Goal: Task Accomplishment & Management: Contribute content

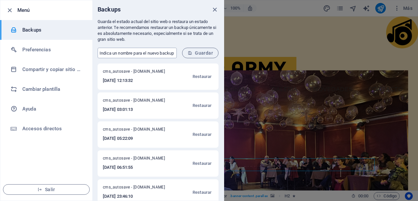
type input "Backup [DATE]"
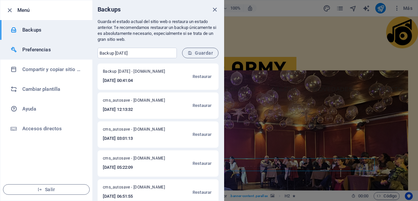
click at [47, 49] on h6 "Preferencias" at bounding box center [52, 50] width 61 height 8
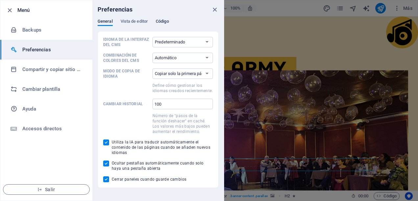
click at [163, 22] on span "Código" at bounding box center [162, 21] width 13 height 9
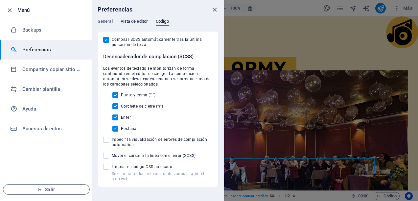
click at [137, 22] on span "Vista de editor" at bounding box center [134, 21] width 27 height 9
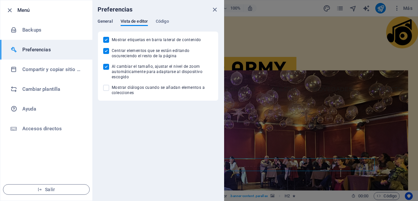
click at [108, 20] on span "General" at bounding box center [105, 21] width 15 height 9
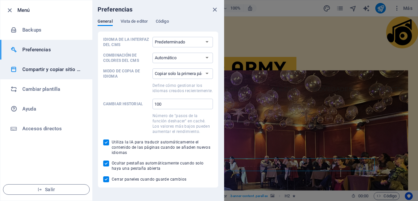
click at [50, 69] on h6 "Compartir y copiar sitio web" at bounding box center [52, 69] width 61 height 8
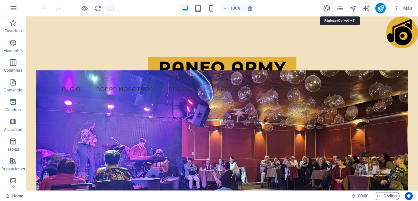
click at [342, 7] on icon "pages" at bounding box center [340, 9] width 8 height 8
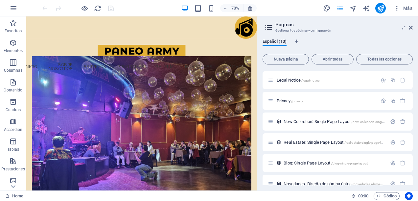
scroll to position [76, 0]
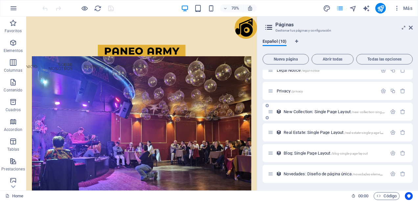
click at [325, 112] on span "New Collection: Single Page Layout /new-collection-single-page-layout" at bounding box center [343, 111] width 119 height 5
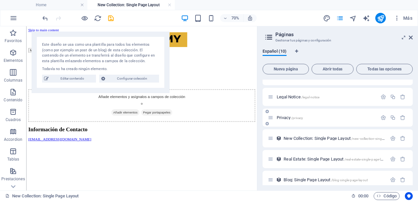
scroll to position [85, 0]
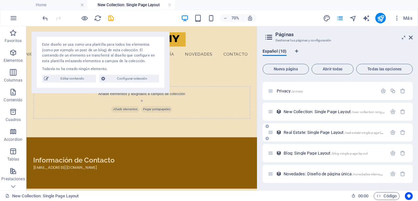
click at [318, 132] on span "Real Estate: Single Page Layout /real-estate-single-page-layout" at bounding box center [336, 132] width 105 height 5
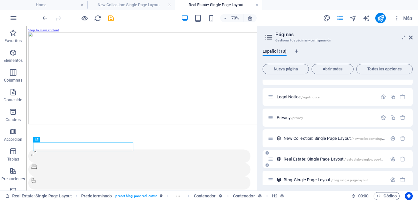
scroll to position [0, 0]
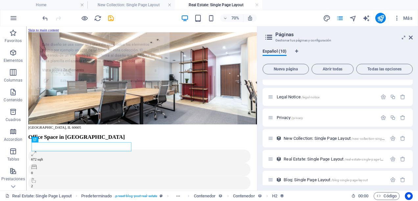
select select "68b5e3126e9918ae3e070927"
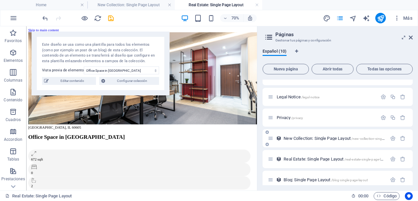
scroll to position [85, 0]
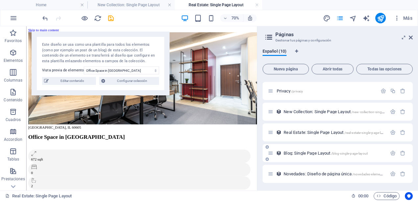
click at [293, 152] on span "Blog: Single Page Layout /blog-single-page-layout" at bounding box center [326, 153] width 84 height 5
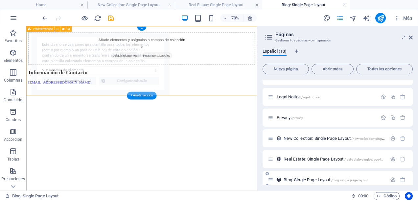
scroll to position [0, 0]
select select "68b5e3126e9918ae3e07091e"
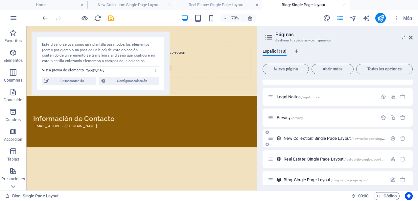
scroll to position [85, 0]
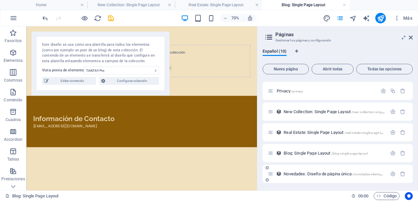
click at [297, 172] on span "Novedades: Diseño de página única /novedades-elemento" at bounding box center [334, 173] width 101 height 5
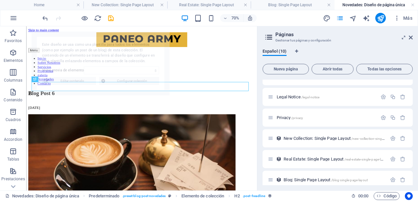
scroll to position [0, 0]
select select "68b75bafd5097be77e01471c"
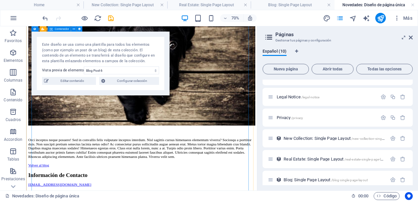
scroll to position [784, 0]
click at [415, 5] on h4 "Novedades: Diseño de página única" at bounding box center [376, 4] width 83 height 7
click at [412, 5] on link at bounding box center [413, 5] width 4 height 6
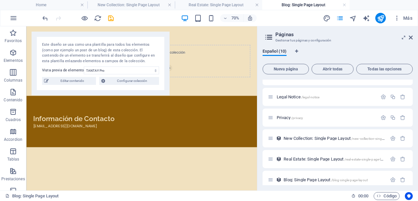
scroll to position [85, 0]
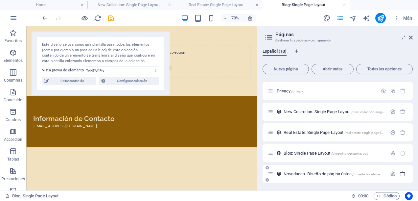
click at [402, 172] on icon "button" at bounding box center [403, 174] width 6 height 6
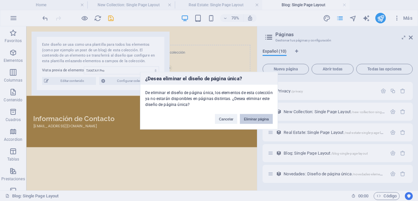
click at [260, 117] on button "Eliminar página" at bounding box center [256, 119] width 33 height 10
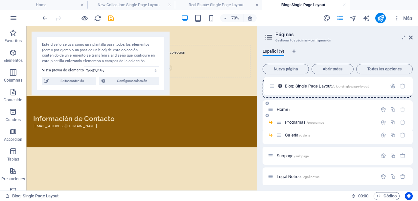
scroll to position [0, 0]
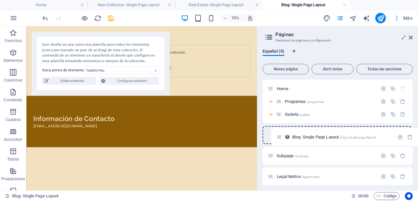
drag, startPoint x: 270, startPoint y: 175, endPoint x: 279, endPoint y: 133, distance: 42.3
click at [279, 133] on div "Home / Programas /programas Galería /galeria Subpage /subpage Legal Notice /leg…" at bounding box center [338, 164] width 150 height 168
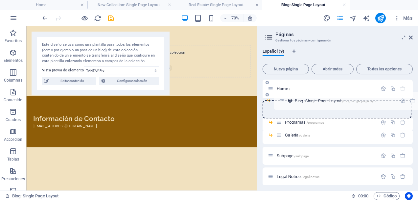
drag, startPoint x: 271, startPoint y: 134, endPoint x: 282, endPoint y: 97, distance: 38.5
click at [282, 97] on div "Home / Programas /programas Galería /galeria Blog: Single Page Layout /blog-sin…" at bounding box center [338, 153] width 150 height 147
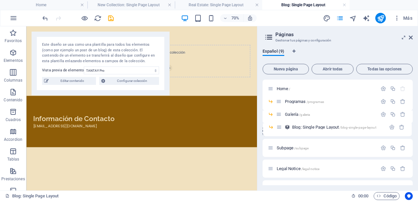
drag, startPoint x: 279, startPoint y: 102, endPoint x: 280, endPoint y: 129, distance: 27.6
click at [280, 129] on div "Home / Blog: Single Page Layout /blog-single-page-layout Programas /programas G…" at bounding box center [338, 160] width 150 height 160
click at [284, 89] on span "Home /" at bounding box center [283, 88] width 13 height 5
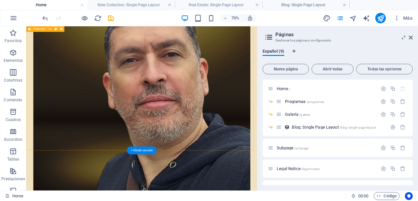
scroll to position [1610, 0]
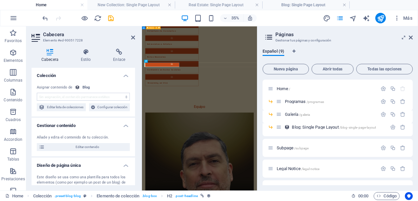
scroll to position [1809, 0]
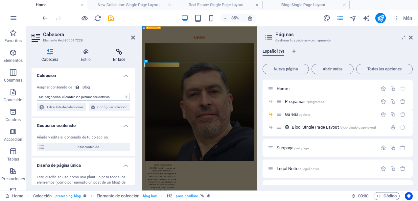
select select "name"
click at [122, 51] on icon at bounding box center [119, 52] width 32 height 7
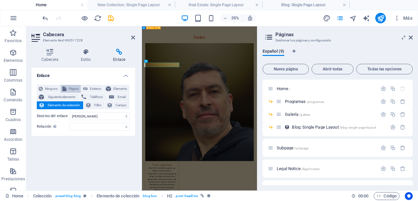
click at [77, 88] on span "Página" at bounding box center [73, 89] width 11 height 8
select select
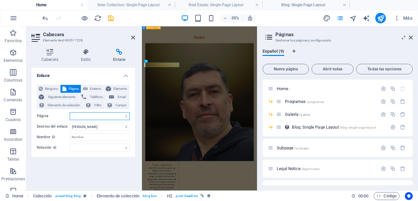
click at [126, 115] on select "Home -- Programas -- Galería Subpage Legal Notice Privacy" at bounding box center [100, 116] width 60 height 8
click at [80, 103] on span "Elemento de colección" at bounding box center [64, 105] width 35 height 8
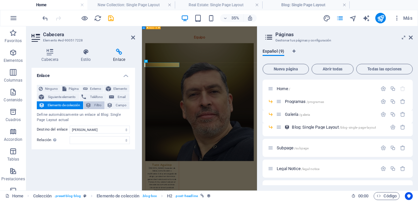
click at [101, 105] on span "Filtro" at bounding box center [97, 105] width 9 height 8
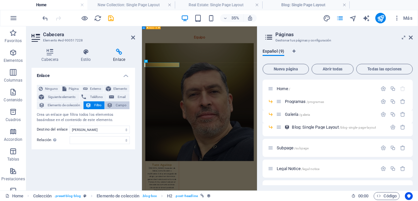
click at [120, 105] on span "Campo" at bounding box center [121, 105] width 13 height 8
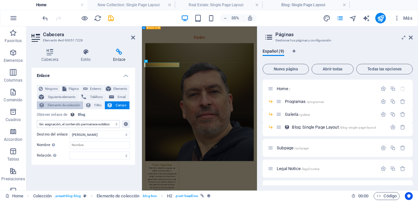
click at [72, 104] on span "Elemento de colección" at bounding box center [64, 105] width 35 height 8
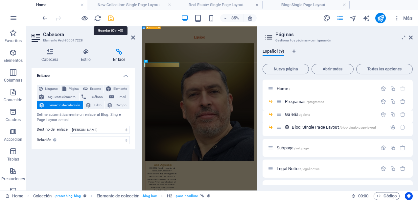
click at [112, 16] on icon "save" at bounding box center [111, 18] width 8 height 8
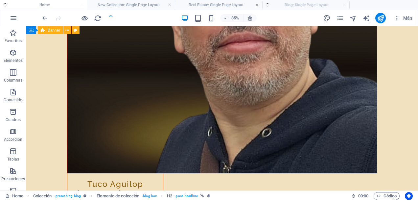
scroll to position [1596, 0]
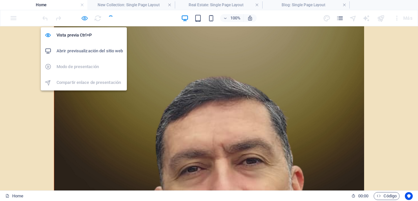
scroll to position [1615, 0]
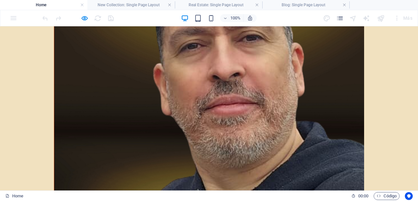
scroll to position [0, 0]
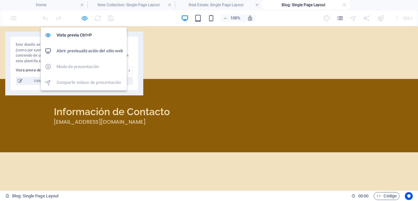
click at [85, 16] on icon "button" at bounding box center [85, 18] width 8 height 8
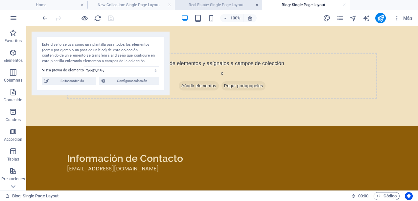
click at [257, 5] on link at bounding box center [257, 5] width 4 height 6
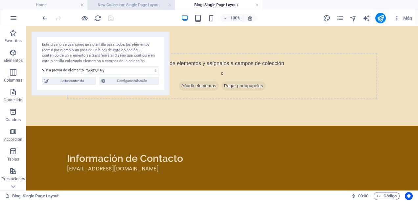
click at [171, 3] on h4 "New Collection: Single Page Layout" at bounding box center [130, 4] width 87 height 7
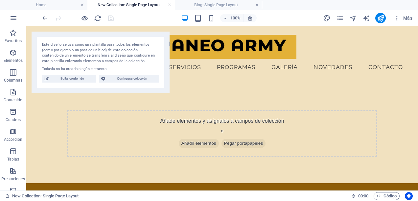
click at [169, 6] on link at bounding box center [170, 5] width 4 height 6
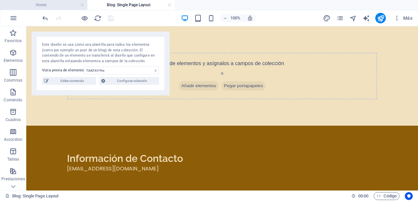
click at [69, 5] on h4 "Home" at bounding box center [43, 4] width 87 height 7
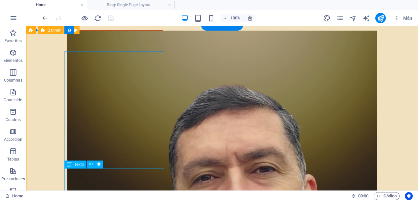
scroll to position [1549, 0]
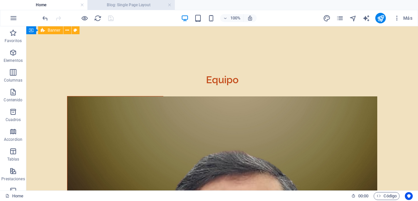
click at [130, 1] on li "Blog: Single Page Layout" at bounding box center [130, 5] width 87 height 10
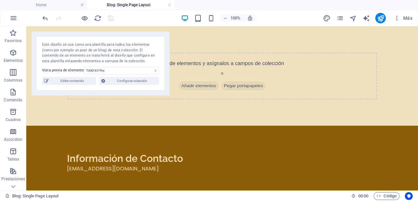
scroll to position [0, 0]
click at [80, 81] on span "Editar contenido" at bounding box center [72, 81] width 43 height 8
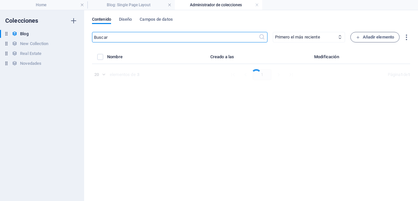
select select "Category 2"
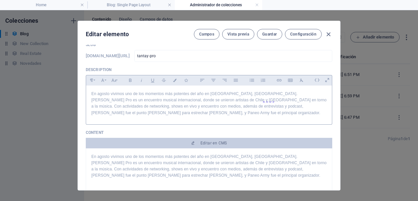
scroll to position [66, 0]
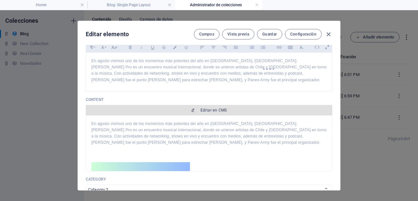
click at [220, 111] on span "Editar en CMS" at bounding box center [213, 109] width 27 height 5
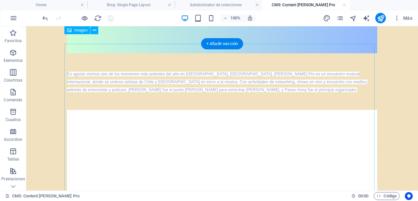
scroll to position [317, 0]
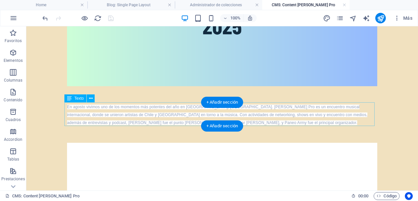
click at [364, 111] on div "En agosto vivimos uno de los momentos más potentes del año en [GEOGRAPHIC_DATA]…" at bounding box center [222, 115] width 310 height 24
click at [288, 126] on div at bounding box center [222, 134] width 310 height 16
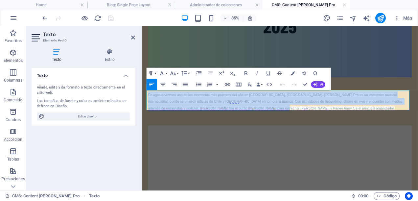
drag, startPoint x: 287, startPoint y: 117, endPoint x: 145, endPoint y: 99, distance: 142.5
click at [145, 99] on div "En agosto vivimos uno de los momentos más potentes del año en Lima, Perú. TANTA…" at bounding box center [304, 114] width 321 height 810
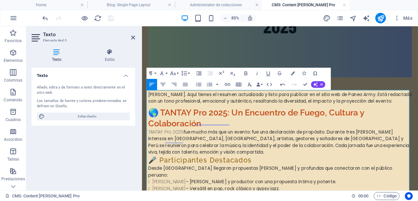
click at [176, 118] on p "Perfecto, Eduardo. Aquí tienes el resumen actualizado y listo para publicar en …" at bounding box center [304, 111] width 310 height 16
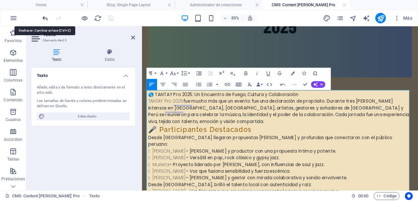
click at [44, 19] on icon "undo" at bounding box center [45, 18] width 8 height 8
click at [45, 18] on icon "undo" at bounding box center [45, 18] width 8 height 8
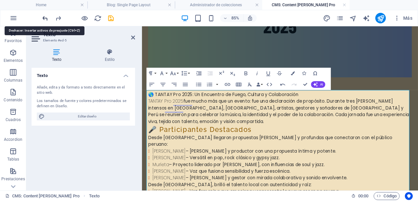
click at [45, 18] on icon "undo" at bounding box center [45, 18] width 8 height 8
click at [45, 18] on div at bounding box center [78, 18] width 74 height 11
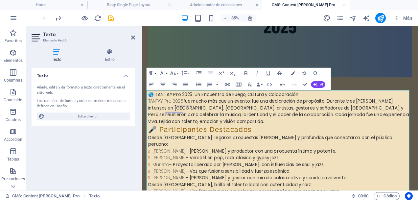
click at [45, 18] on div at bounding box center [78, 18] width 74 height 11
click at [372, 153] on p "Desde [GEOGRAPHIC_DATA] llegaron propuestas frescas y profundas que conectaron …" at bounding box center [304, 161] width 310 height 16
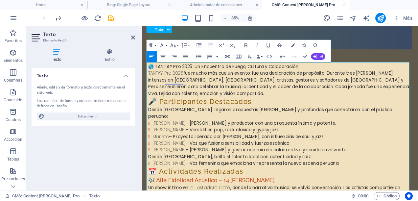
scroll to position [251, 0]
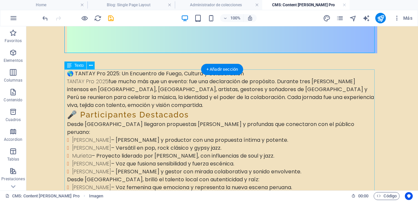
scroll to position [317, 0]
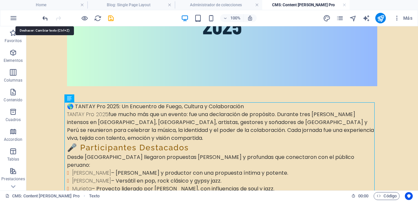
click at [45, 16] on icon "undo" at bounding box center [45, 18] width 8 height 8
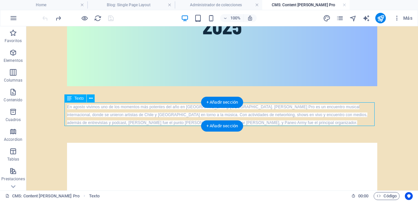
click at [175, 122] on div "En agosto vivimos uno de los momentos más potentes del año en [GEOGRAPHIC_DATA]…" at bounding box center [222, 115] width 310 height 24
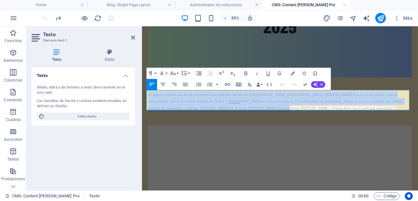
drag, startPoint x: 263, startPoint y: 120, endPoint x: 144, endPoint y: 102, distance: 120.0
click at [144, 102] on div "En agosto vivimos uno de los momentos más potentes del año en Lima, Perú. TANTA…" at bounding box center [304, 114] width 321 height 810
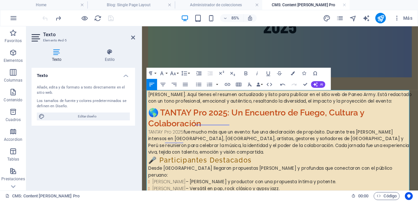
drag, startPoint x: 167, startPoint y: 119, endPoint x: 145, endPoint y: 96, distance: 32.3
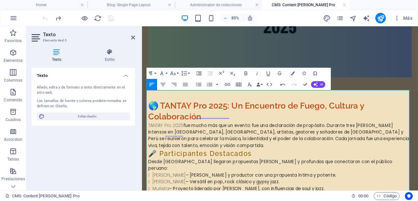
scroll to position [350, 0]
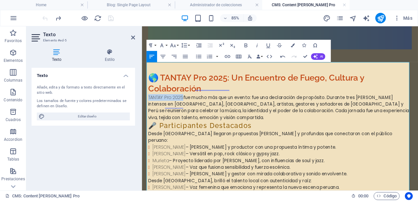
drag, startPoint x: 189, startPoint y: 107, endPoint x: 148, endPoint y: 109, distance: 41.1
click at [149, 109] on p "TANTAY Pro 2025 fue mucho más que un evento: fue una declaración de propósito. …" at bounding box center [304, 122] width 310 height 32
click at [245, 45] on icon "button" at bounding box center [246, 45] width 3 height 4
click at [265, 107] on p "TANTAY Pro 2025 fue mucho más que un evento: fue una declaración de propósito. …" at bounding box center [304, 122] width 310 height 32
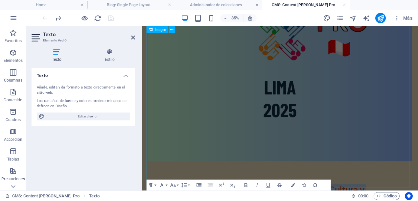
scroll to position [251, 0]
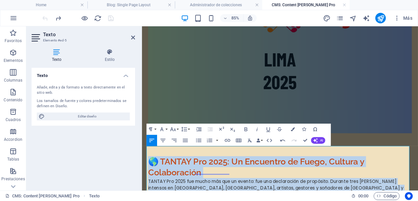
drag, startPoint x: 406, startPoint y: 177, endPoint x: 148, endPoint y: 180, distance: 258.7
click at [163, 137] on icon "button" at bounding box center [163, 140] width 7 height 7
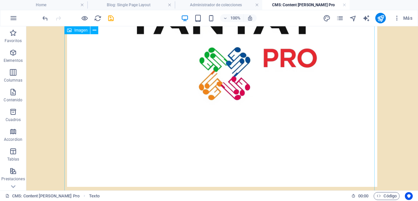
scroll to position [1127, 0]
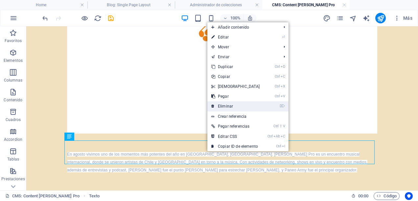
click at [230, 108] on link "⌦ Eliminar" at bounding box center [235, 106] width 57 height 10
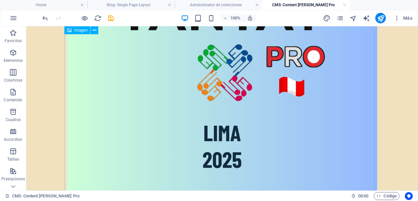
scroll to position [0, 0]
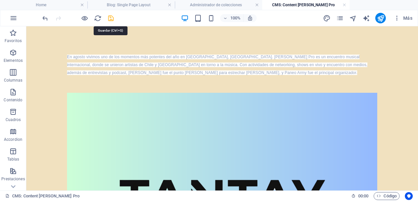
click at [109, 17] on icon "save" at bounding box center [111, 18] width 8 height 8
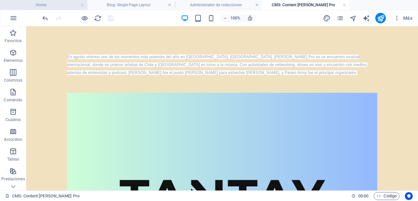
click at [63, 7] on h4 "Home" at bounding box center [43, 4] width 87 height 7
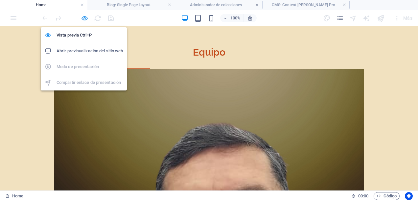
scroll to position [1568, 0]
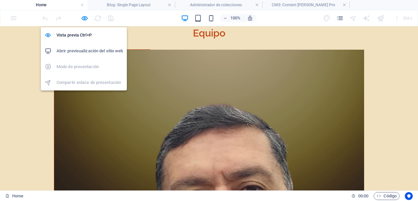
click at [82, 48] on h6 "Abrir previsualización del sitio web" at bounding box center [90, 51] width 66 height 8
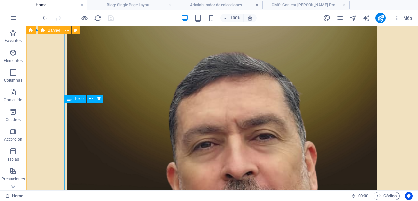
scroll to position [1615, 0]
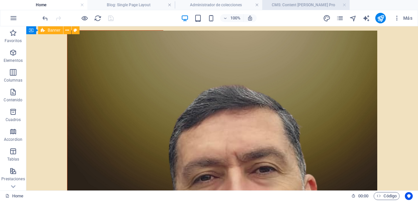
click at [295, 3] on h4 "CMS: Content de TANTAY Pro" at bounding box center [305, 4] width 87 height 7
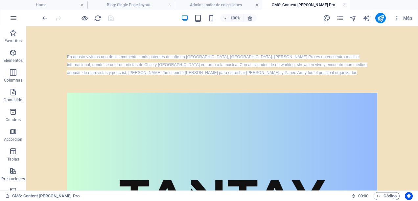
scroll to position [0, 0]
click at [341, 16] on icon "pages" at bounding box center [340, 18] width 8 height 8
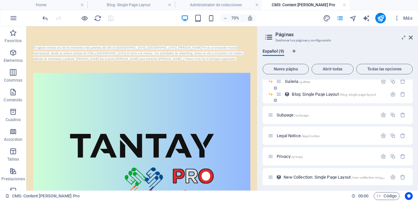
scroll to position [57, 0]
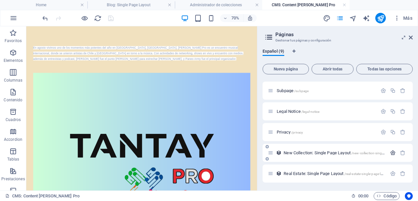
click at [391, 152] on icon "button" at bounding box center [393, 153] width 6 height 6
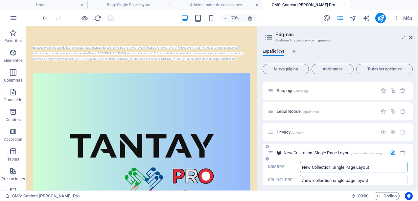
scroll to position [102, 0]
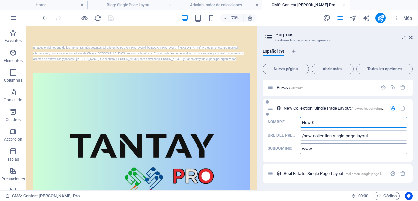
type input "New"
type input "/new-collection-single-page-layou"
type input "New Colle"
type input "/new-collection-single-page-lay"
type input "N"
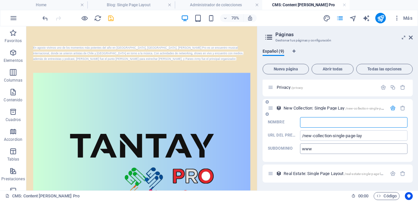
type input "B"
type input "/"
type input "Blog"
type input "/blog"
type input "Blog Tan"
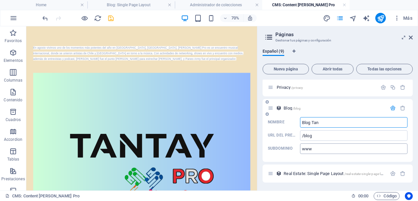
type input "/blog-t"
type input "Blog Tanta"
type input "/blog-tanta"
type input "Blog Tantay Pr"
type input "/blog-tantay"
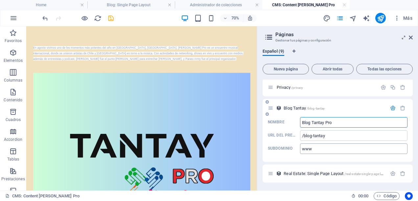
type input "Blog Tantay Pro"
type input "/blog-tantay-pro"
type input "Blog Tantay Pro"
click at [327, 151] on input "www" at bounding box center [353, 148] width 107 height 11
click at [259, 103] on div "Español (9) Nueva página Abrir todas Todas las opciones Home / Programas /progr…" at bounding box center [337, 116] width 161 height 147
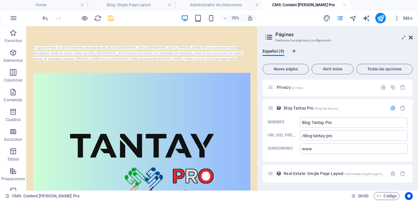
click at [411, 35] on icon at bounding box center [411, 37] width 4 height 5
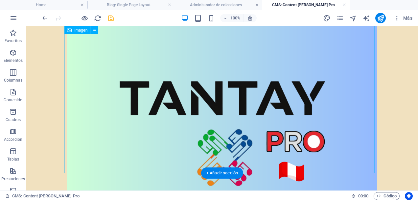
scroll to position [0, 0]
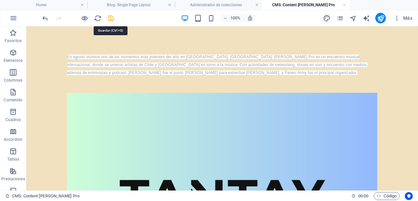
click at [111, 17] on icon "save" at bounding box center [111, 18] width 8 height 8
click at [345, 4] on link at bounding box center [344, 5] width 4 height 6
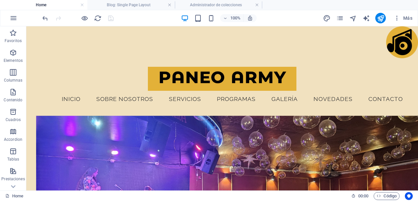
scroll to position [1615, 0]
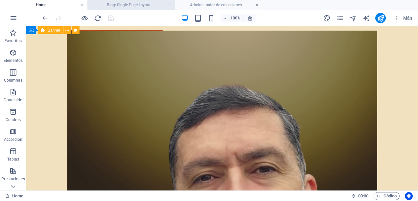
click at [154, 7] on h4 "Blog: Single Page Layout" at bounding box center [130, 4] width 87 height 7
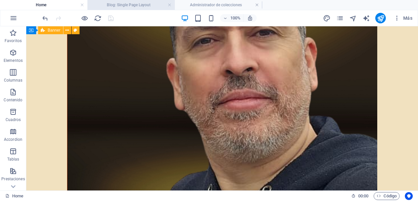
scroll to position [0, 0]
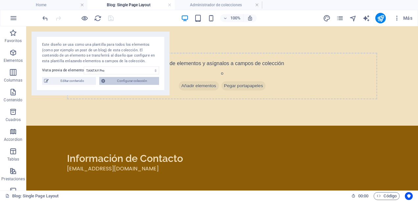
click at [113, 80] on span "Configurar colección" at bounding box center [132, 81] width 50 height 8
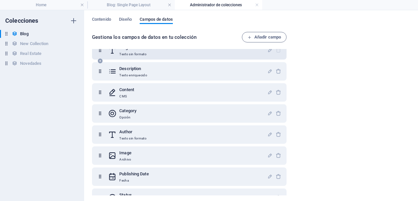
scroll to position [47, 0]
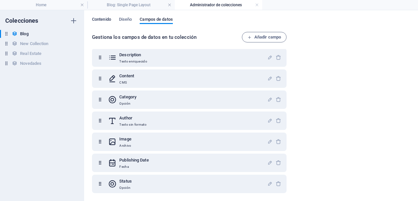
click at [106, 19] on span "Contenido" at bounding box center [101, 19] width 19 height 9
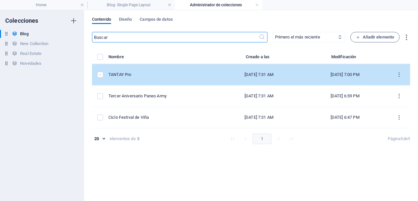
click at [100, 76] on label "items list" at bounding box center [100, 75] width 6 height 6
click at [0, 0] on input "items list" at bounding box center [0, 0] width 0 height 0
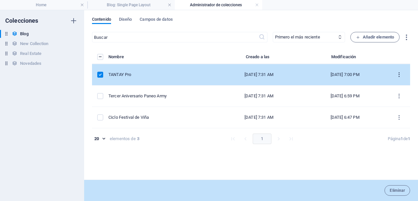
click at [399, 72] on icon "items list" at bounding box center [399, 75] width 6 height 6
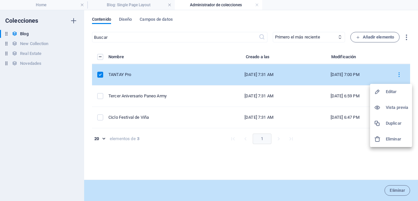
click at [299, 147] on div at bounding box center [209, 100] width 418 height 201
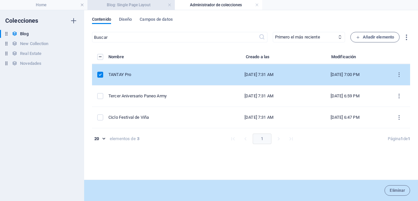
click at [117, 4] on h4 "Blog: Single Page Layout" at bounding box center [130, 4] width 87 height 7
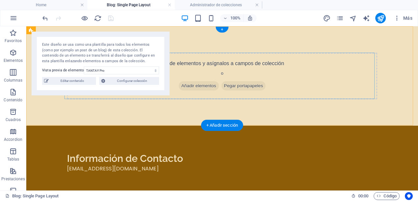
click at [181, 86] on span "Añadir elementos" at bounding box center [199, 85] width 40 height 9
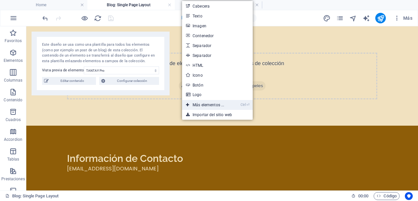
click at [212, 105] on link "Ctrl ⏎ Más elementos ..." at bounding box center [205, 105] width 46 height 10
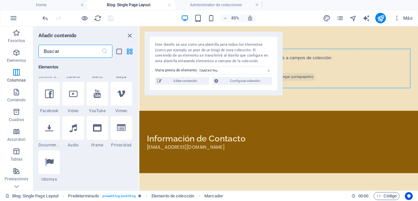
scroll to position [157, 0]
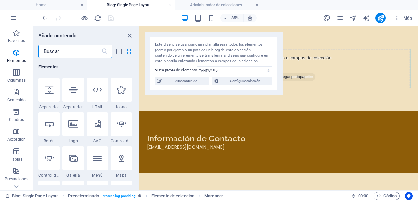
click at [70, 50] on input "text" at bounding box center [69, 51] width 63 height 13
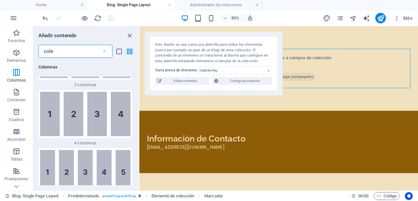
scroll to position [0, 0]
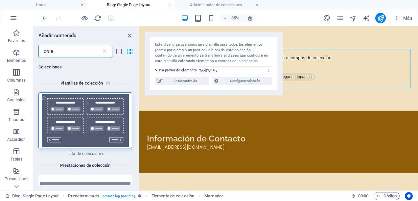
type input "cole"
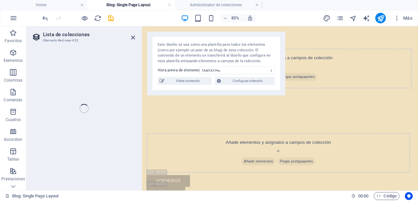
select select
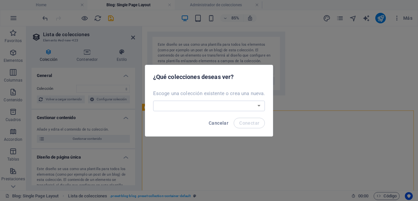
select select
select select "createdAt_DESC"
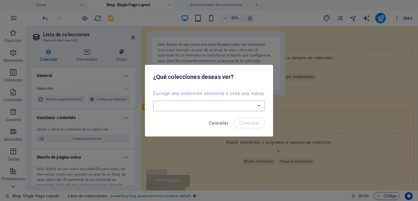
click at [260, 105] on select "Blog New Collection Novedades Real Estate Crear una nueva colección" at bounding box center [209, 106] width 112 height 11
select select "68b5e3126e9918ae3e070918"
click at [153, 101] on select "Blog New Collection Novedades Real Estate Crear una nueva colección" at bounding box center [209, 106] width 112 height 11
click at [250, 122] on span "Conectar" at bounding box center [249, 122] width 20 height 5
select select "68b5e3126e9918ae3e070918"
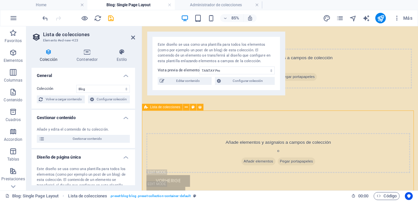
select select "createdAt_DESC"
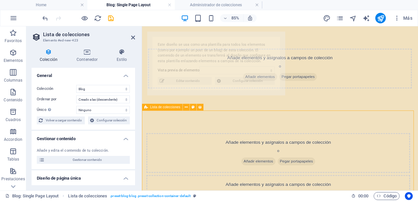
select select "68b5e3126e9918ae3e07091e"
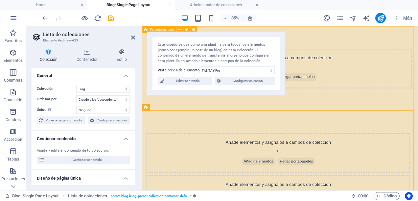
click at [238, 124] on div "Añade elementos y asígnalos a campos de colección o Añadir elementos Pegar port…" at bounding box center [304, 75] width 325 height 99
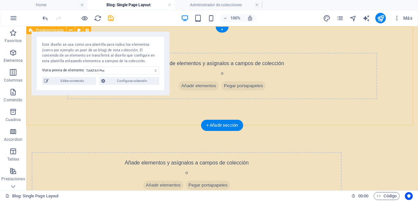
scroll to position [33, 0]
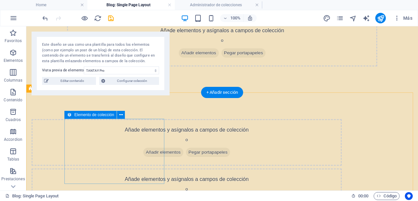
click at [143, 156] on span "Añadir elementos" at bounding box center [163, 152] width 40 height 9
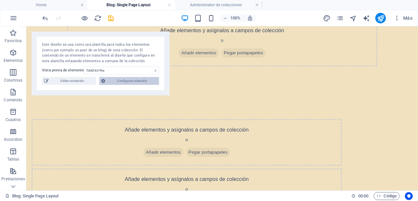
click at [139, 79] on span "Configurar colección" at bounding box center [132, 81] width 50 height 8
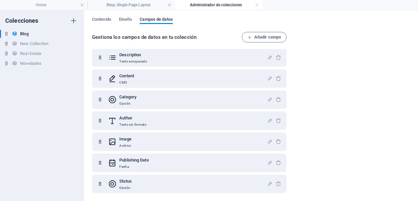
scroll to position [0, 0]
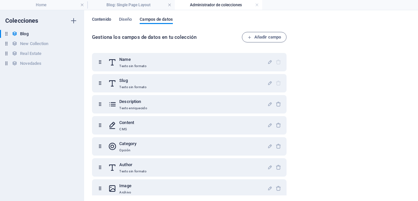
click at [95, 19] on span "Contenido" at bounding box center [101, 19] width 19 height 9
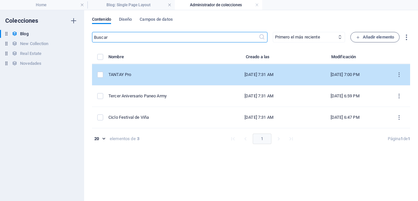
click at [176, 78] on td "TANTAY Pro" at bounding box center [161, 74] width 107 height 21
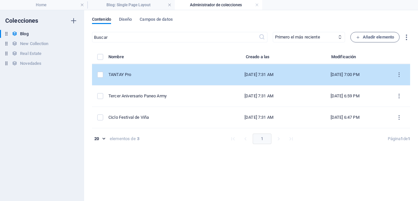
select select "Category 2"
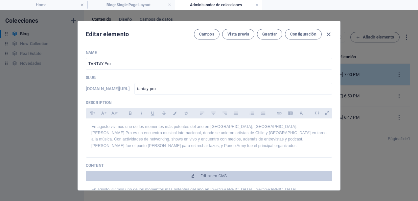
scroll to position [33, 0]
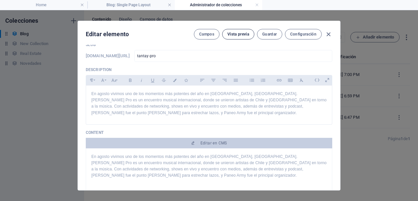
click at [234, 33] on span "Vista previa" at bounding box center [238, 34] width 22 height 5
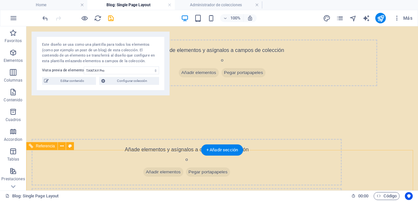
scroll to position [0, 0]
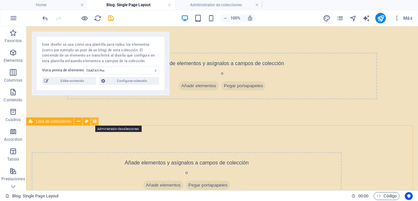
click at [94, 122] on icon at bounding box center [94, 121] width 5 height 7
select select "createdAt_DESC"
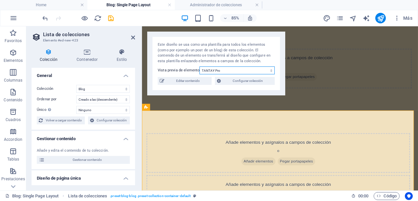
click at [272, 72] on select "TANTAY Pro Tercer Aniversario Paneo Army Ciclo Festival de Viña" at bounding box center [236, 70] width 75 height 8
click at [199, 66] on select "TANTAY Pro Tercer Aniversario Paneo Army Ciclo Festival de Viña" at bounding box center [236, 70] width 75 height 8
click at [272, 69] on select "TANTAY Pro Tercer Aniversario Paneo Army Ciclo Festival de Viña" at bounding box center [236, 70] width 75 height 8
select select "68b5e3126e9918ae3e07091e"
click at [199, 66] on select "TANTAY Pro Tercer Aniversario Paneo Army Ciclo Festival de Viña" at bounding box center [236, 70] width 75 height 8
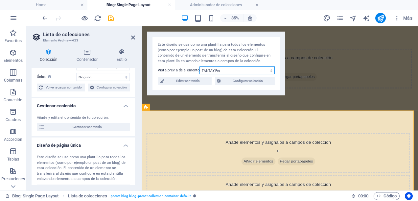
scroll to position [66, 0]
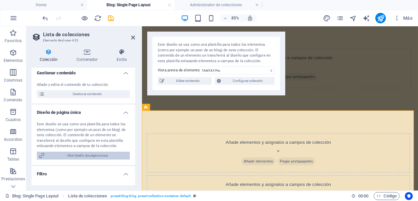
click at [92, 156] on span "Abrir diseño de página única" at bounding box center [87, 156] width 81 height 8
click at [85, 154] on span "Abrir diseño de página única" at bounding box center [87, 156] width 81 height 8
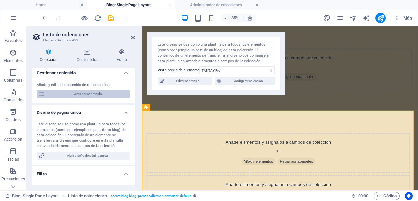
click at [93, 95] on span "Gestionar contenido" at bounding box center [87, 94] width 81 height 8
type input "2025-09-06"
type input "tantay-pro"
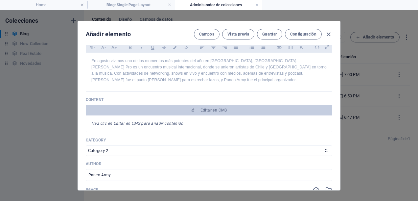
scroll to position [0, 0]
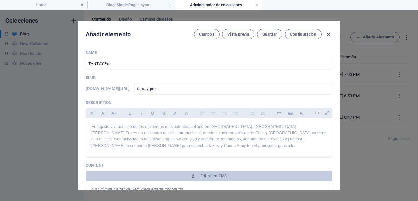
click at [330, 32] on icon "button" at bounding box center [329, 35] width 8 height 8
type input "tantay-pro"
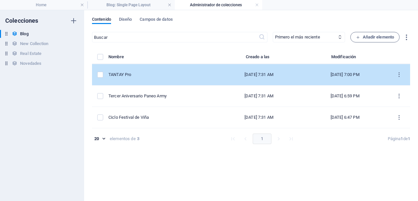
click at [159, 77] on div "TANTAY Pro" at bounding box center [159, 75] width 102 height 6
select select "Category 2"
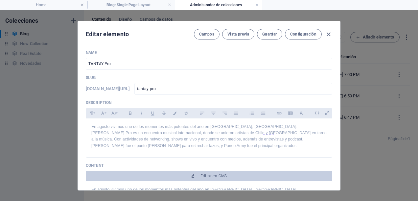
scroll to position [33, 0]
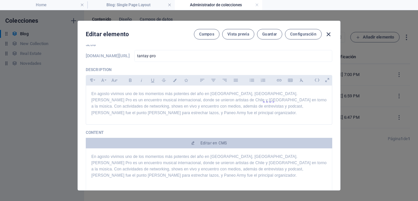
click at [330, 33] on icon "button" at bounding box center [329, 35] width 8 height 8
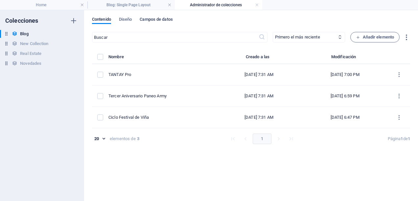
type input "2025-09-06"
type input "tantay-pro"
click at [258, 4] on link at bounding box center [257, 5] width 4 height 6
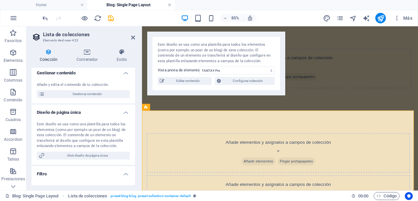
click at [169, 5] on link at bounding box center [170, 5] width 4 height 6
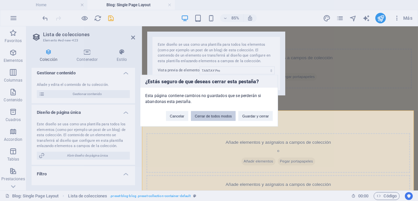
click at [202, 118] on button "Cerrar de todos modos" at bounding box center [213, 116] width 45 height 10
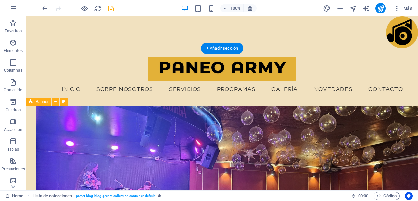
scroll to position [1615, 0]
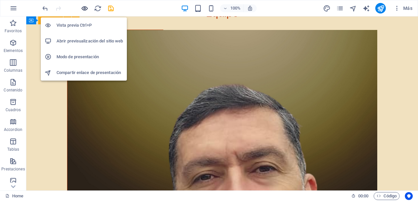
click at [86, 7] on icon "button" at bounding box center [85, 9] width 8 height 8
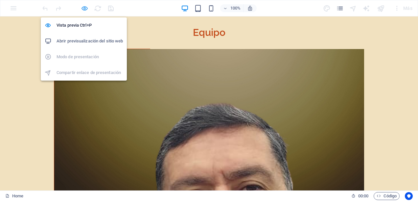
scroll to position [1634, 0]
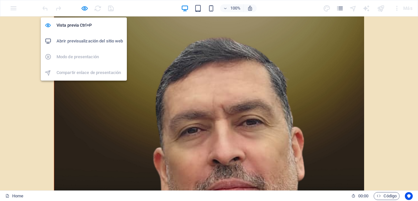
click at [91, 38] on h6 "Abrir previsualización del sitio web" at bounding box center [90, 41] width 66 height 8
click at [85, 7] on icon "button" at bounding box center [85, 9] width 8 height 8
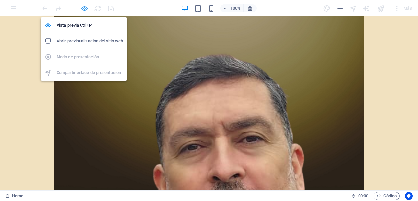
scroll to position [1615, 0]
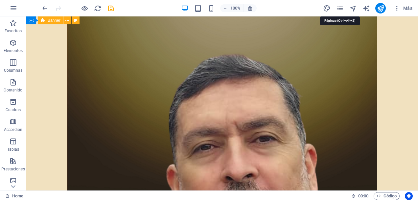
click at [342, 8] on icon "pages" at bounding box center [340, 9] width 8 height 8
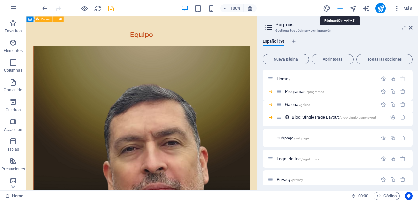
scroll to position [1633, 0]
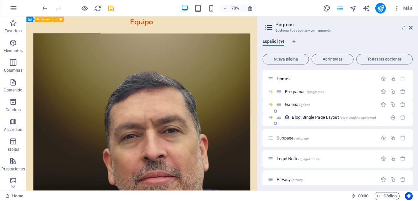
click at [322, 117] on span "Blog: Single Page Layout /blog-single-page-layout" at bounding box center [334, 117] width 84 height 5
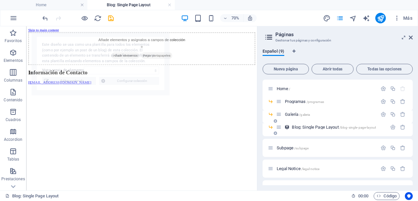
scroll to position [0, 0]
select select "68b5e3126e9918ae3e07091e"
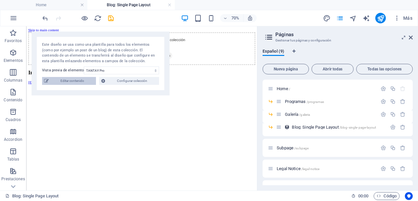
click at [85, 82] on span "Editar contenido" at bounding box center [72, 81] width 43 height 8
select select "Category 2"
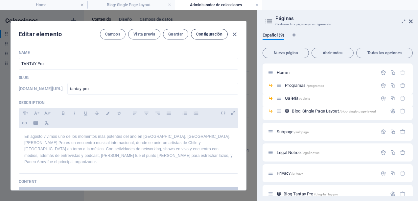
click at [204, 33] on span "Configuración" at bounding box center [209, 34] width 26 height 5
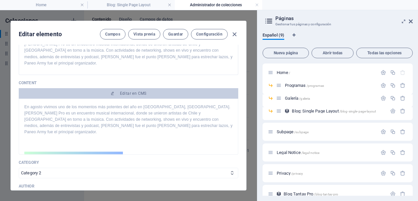
scroll to position [131, 0]
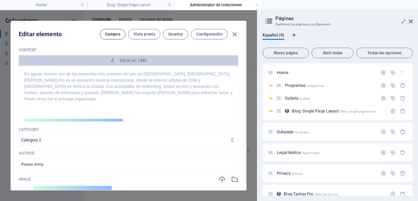
click at [114, 35] on span "Campos" at bounding box center [112, 34] width 15 height 5
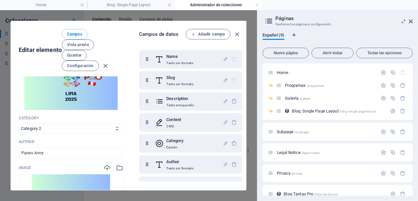
scroll to position [0, 0]
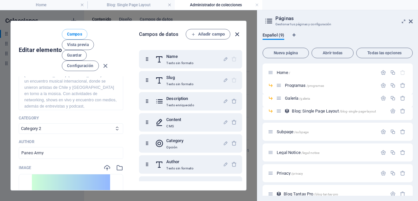
click at [235, 34] on icon "button" at bounding box center [237, 35] width 8 height 8
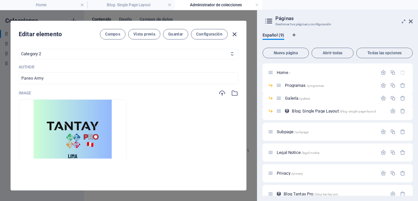
click at [235, 34] on icon "button" at bounding box center [235, 35] width 8 height 8
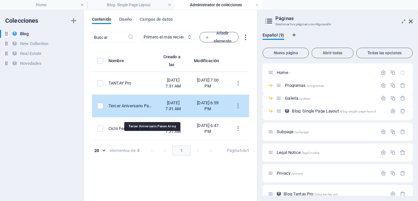
click at [148, 109] on div "Tercer Aniversario Paneo Army" at bounding box center [130, 106] width 44 height 6
select select "Category 2"
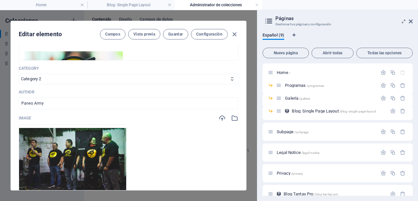
scroll to position [153, 0]
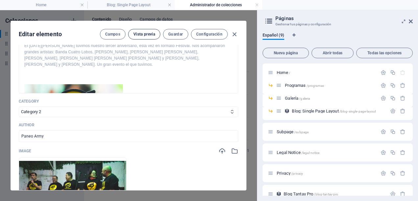
click at [150, 34] on span "Vista previa" at bounding box center [144, 34] width 22 height 5
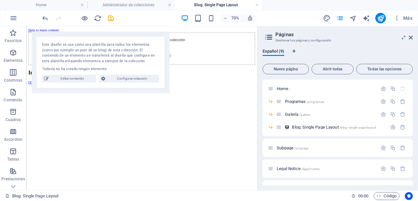
scroll to position [0, 0]
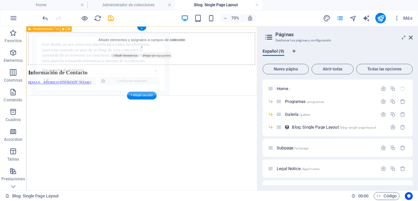
select select "68b5e3126e9918ae3e07091d"
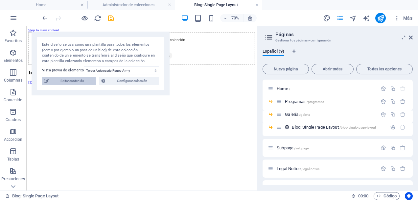
click at [86, 82] on span "Editar contenido" at bounding box center [72, 81] width 43 height 8
type input "2025-08-31"
type input "tercer-aniversario-paneo-army"
type textarea "Celebramos nuestro tercer aniversario con un festival inolvidable: grandes arti…"
type input "TANTAY Pro, encuentro musical internacional, artistas de [GEOGRAPHIC_DATA] y [G…"
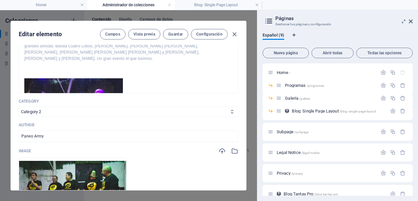
scroll to position [66, 0]
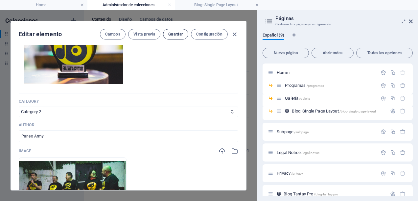
click at [178, 35] on span "Guardar" at bounding box center [175, 34] width 14 height 5
click at [237, 37] on icon "button" at bounding box center [235, 35] width 8 height 8
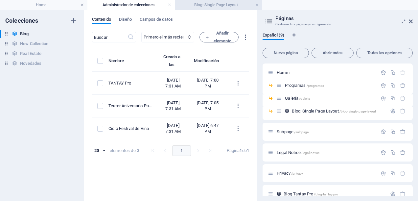
click at [193, 6] on h4 "Blog: Single Page Layout" at bounding box center [218, 4] width 87 height 7
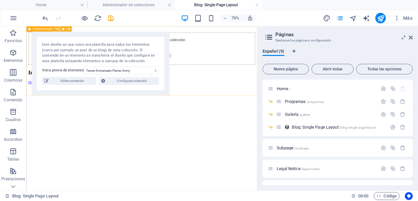
click at [58, 29] on icon at bounding box center [57, 29] width 3 height 5
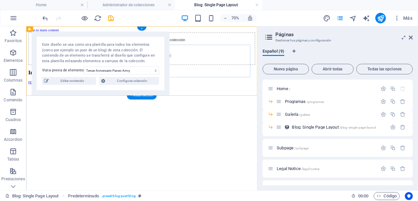
click at [255, 74] on div "Añade elementos y asígnalos a campos de colección o Añadir elementos Pegar port…" at bounding box center [191, 58] width 324 height 47
click at [245, 76] on div "Añade elementos y asígnalos a campos de colección o Añadir elementos Pegar port…" at bounding box center [191, 58] width 324 height 47
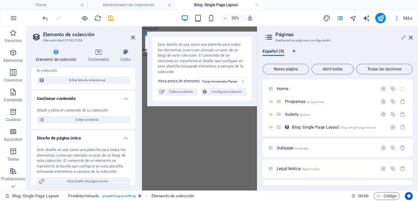
scroll to position [38, 0]
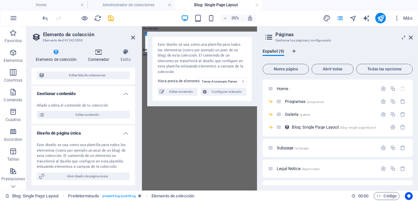
click at [98, 50] on icon at bounding box center [99, 52] width 30 height 7
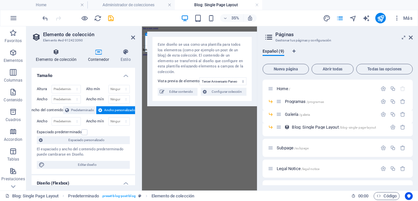
click at [53, 55] on h4 "Elemento de colección" at bounding box center [58, 56] width 52 height 14
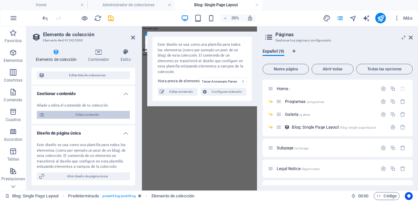
click at [88, 114] on span "Editar contenido" at bounding box center [87, 115] width 81 height 8
select select "Category 2"
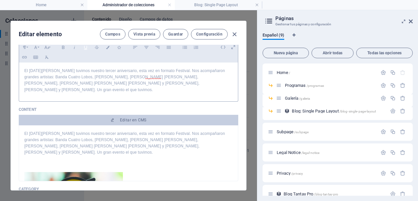
scroll to position [0, 0]
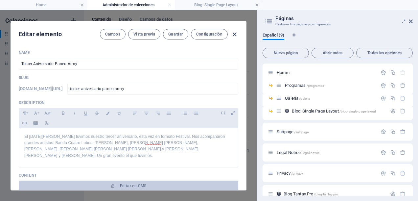
click at [236, 32] on icon "button" at bounding box center [235, 35] width 8 height 8
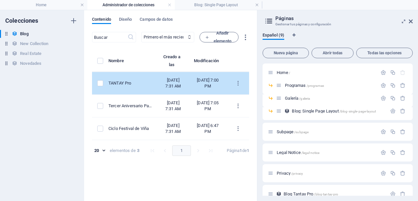
click at [135, 82] on td "TANTAY Pro" at bounding box center [132, 83] width 49 height 23
select select "Category 2"
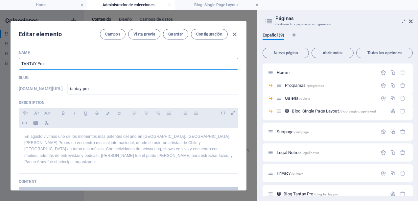
click at [129, 68] on input "TANTAY Pro" at bounding box center [129, 64] width 220 height 12
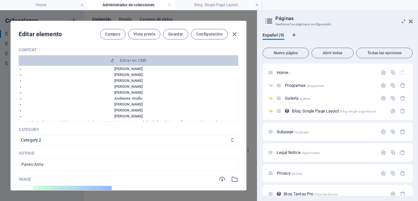
scroll to position [427, 0]
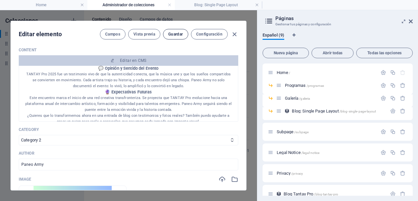
click at [175, 36] on span "Guardar" at bounding box center [175, 34] width 14 height 5
click at [234, 31] on icon "button" at bounding box center [235, 35] width 8 height 8
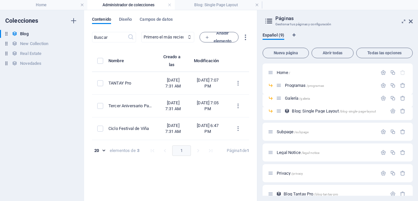
type input "[DATE]"
type input "tantay-pro"
click at [70, 2] on h4 "Home" at bounding box center [43, 4] width 87 height 7
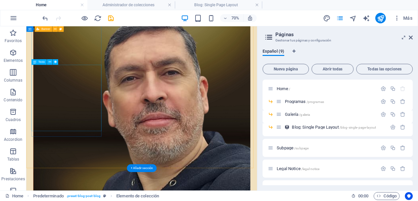
scroll to position [1683, 0]
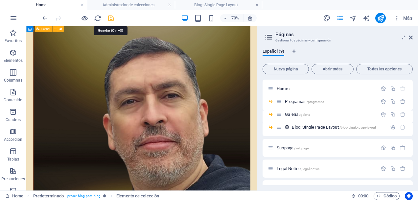
click at [110, 16] on icon "save" at bounding box center [111, 18] width 8 height 8
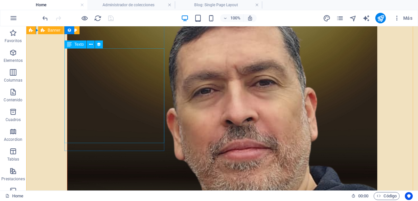
scroll to position [1669, 0]
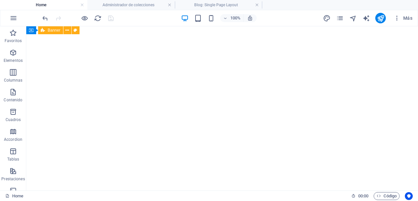
select select "68b5e3126e9918ae3e07091d"
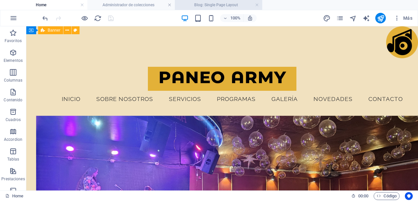
click at [217, 5] on h4 "Blog: Single Page Layout" at bounding box center [218, 4] width 87 height 7
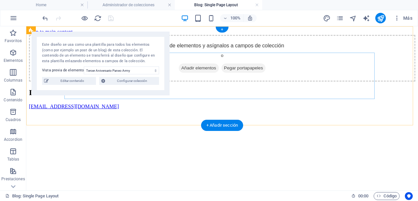
click at [199, 73] on span "Añadir elementos" at bounding box center [199, 67] width 40 height 9
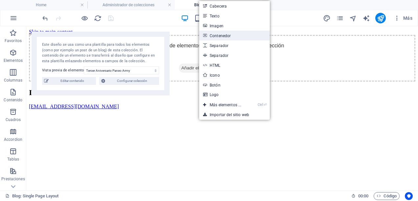
click at [222, 33] on link "Contenedor" at bounding box center [234, 36] width 71 height 10
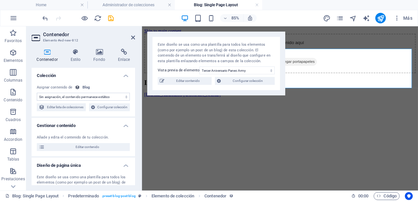
click at [124, 95] on select "Sin asignación, el contenido permanece estático Creado a las (Fecha) Actualizad…" at bounding box center [83, 97] width 93 height 8
click at [37, 93] on select "Sin asignación, el contenido permanece estático Creado a las (Fecha) Actualizad…" at bounding box center [83, 97] width 93 height 8
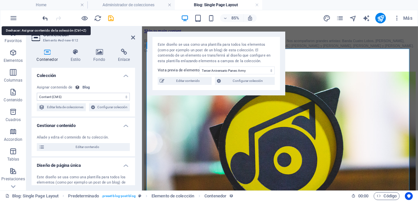
click at [45, 17] on icon "undo" at bounding box center [45, 18] width 8 height 8
select select "remainStatic"
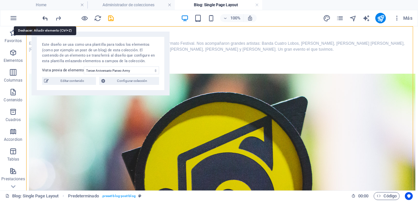
click at [46, 18] on icon "undo" at bounding box center [45, 18] width 8 height 8
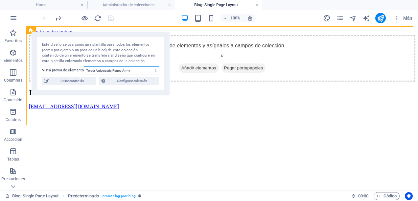
click at [157, 70] on select "TANTAY Pro Tercer Aniversario Paneo Army Ciclo Festival de Viña" at bounding box center [121, 70] width 75 height 8
select select "68b5e3126e9918ae3e07091e"
click at [84, 66] on select "TANTAY Pro Tercer Aniversario Paneo Army Ciclo Festival de Viña" at bounding box center [121, 70] width 75 height 8
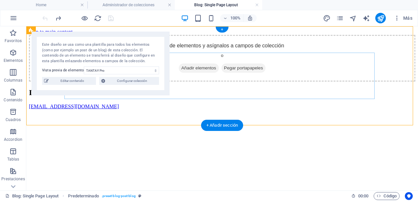
click at [198, 73] on span "Añadir elementos" at bounding box center [199, 67] width 40 height 9
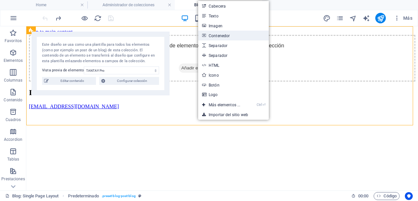
click at [219, 37] on link "Contenedor" at bounding box center [233, 36] width 71 height 10
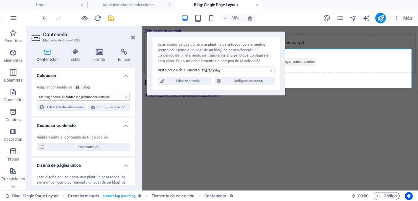
click at [124, 96] on select "Sin asignación, el contenido permanece estático Creado a las (Fecha) Actualizad…" at bounding box center [83, 97] width 93 height 8
select select "content"
click at [37, 93] on select "Sin asignación, el contenido permanece estático Creado a las (Fecha) Actualizad…" at bounding box center [83, 97] width 93 height 8
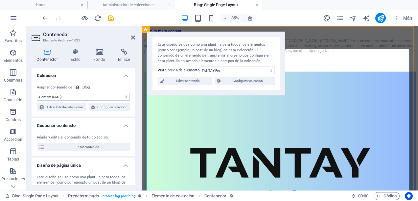
click at [353, 80] on div at bounding box center [304, 71] width 319 height 16
click at [111, 15] on icon "save" at bounding box center [111, 18] width 8 height 8
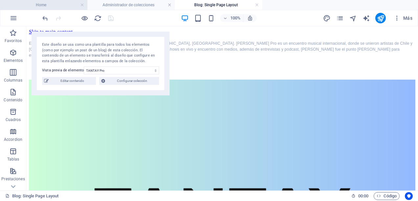
click at [56, 5] on h4 "Home" at bounding box center [43, 4] width 87 height 7
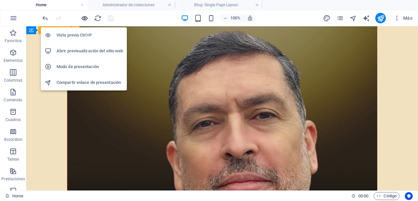
click at [83, 17] on icon "button" at bounding box center [85, 18] width 8 height 8
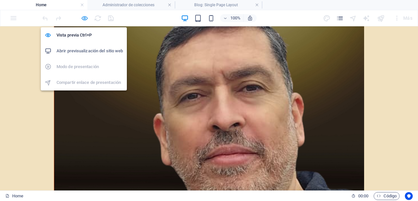
scroll to position [1688, 0]
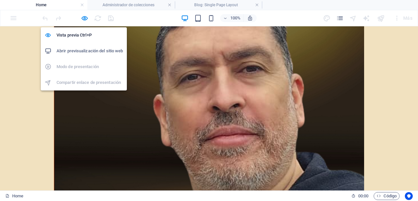
click at [87, 49] on h6 "Abrir previsualización del sitio web" at bounding box center [90, 51] width 66 height 8
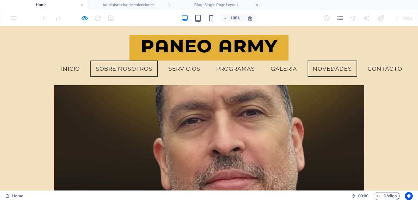
scroll to position [1569, 0]
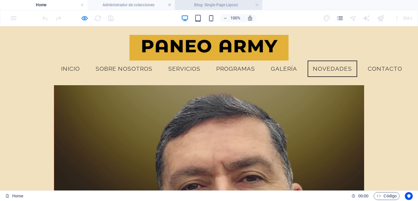
click at [207, 5] on h4 "Blog: Single Page Layout" at bounding box center [218, 4] width 87 height 7
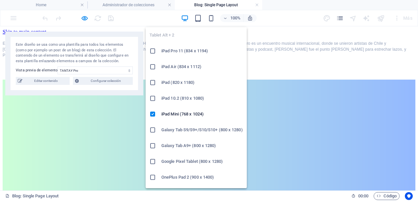
scroll to position [0, 0]
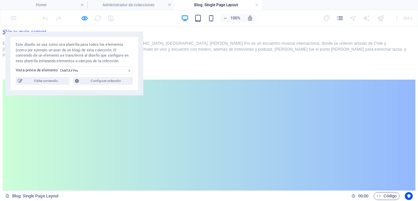
click at [317, 58] on p "En agosto vivimos uno de los momentos más potentes del año en [GEOGRAPHIC_DATA]…" at bounding box center [209, 49] width 413 height 18
click at [36, 81] on span "Editar contenido" at bounding box center [45, 81] width 43 height 8
select select "Category 2"
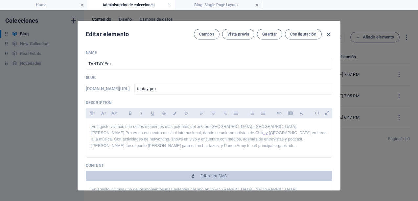
click at [329, 34] on icon "button" at bounding box center [329, 35] width 8 height 8
type input "2025-09-06"
type input "tantay-pro"
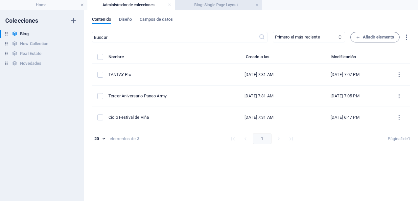
click at [230, 6] on h4 "Blog: Single Page Layout" at bounding box center [218, 4] width 87 height 7
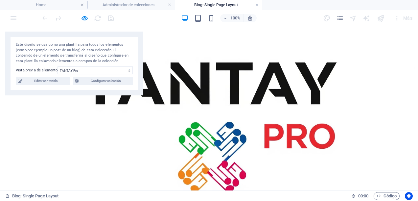
scroll to position [1177, 0]
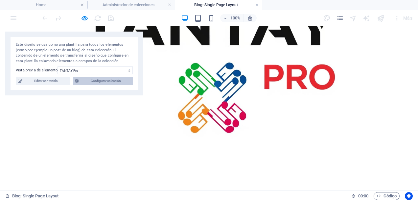
click at [118, 81] on span "Configurar colección" at bounding box center [106, 81] width 50 height 8
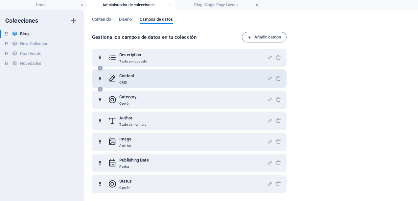
scroll to position [0, 0]
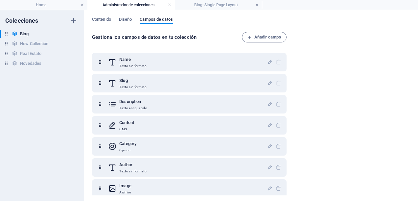
click at [168, 5] on link at bounding box center [170, 5] width 4 height 6
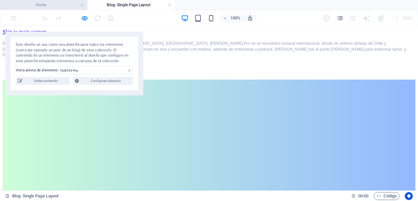
click at [66, 5] on h4 "Home" at bounding box center [43, 4] width 87 height 7
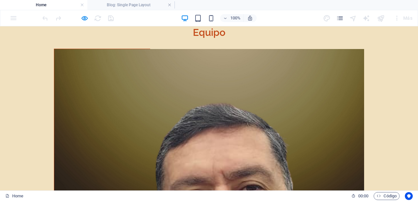
scroll to position [1602, 0]
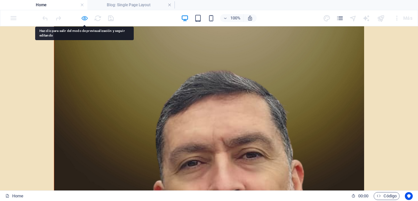
drag, startPoint x: 95, startPoint y: 121, endPoint x: 86, endPoint y: 19, distance: 102.6
click at [86, 19] on icon "button" at bounding box center [85, 18] width 8 height 8
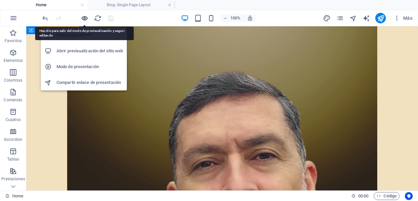
scroll to position [1583, 0]
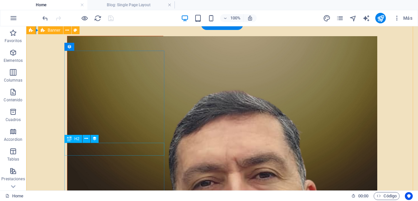
select select
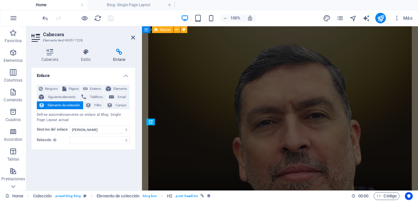
scroll to position [1558, 0]
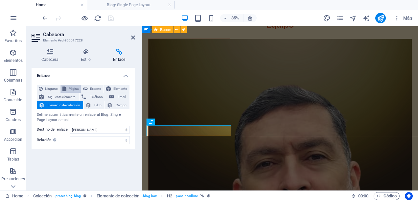
click at [71, 89] on span "Página" at bounding box center [73, 89] width 11 height 8
select select
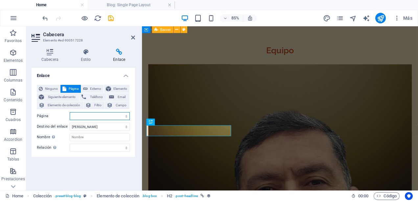
click at [124, 116] on select "Home -- Programas -- Galería Subpage Legal Notice Privacy" at bounding box center [100, 116] width 60 height 8
click at [116, 116] on select "Home -- Programas -- Galería Subpage Legal Notice Privacy" at bounding box center [100, 116] width 60 height 8
click at [69, 103] on span "Elemento de colección" at bounding box center [64, 105] width 35 height 8
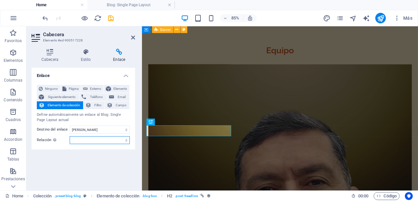
click at [128, 138] on select "alternativo autor marcador externo ayuda licencia siguiente nofollow noreferrer…" at bounding box center [100, 140] width 60 height 8
select select "next"
click at [70, 136] on select "alternativo autor marcador externo ayuda licencia siguiente nofollow noreferrer…" at bounding box center [100, 140] width 60 height 8
click at [134, 37] on icon at bounding box center [133, 37] width 4 height 5
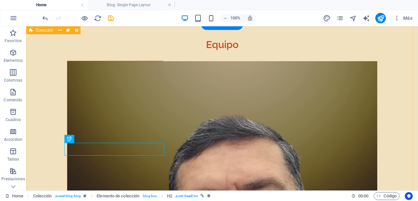
scroll to position [1583, 0]
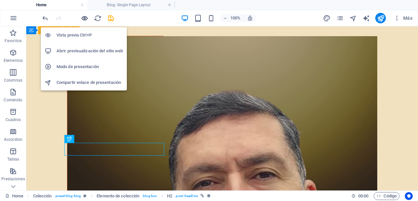
click at [84, 17] on icon "button" at bounding box center [85, 18] width 8 height 8
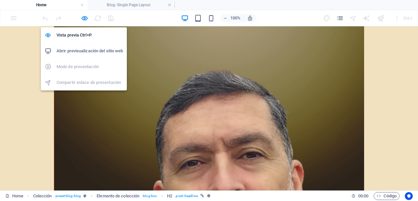
click at [87, 50] on h6 "Abrir previsualización del sitio web" at bounding box center [90, 51] width 66 height 8
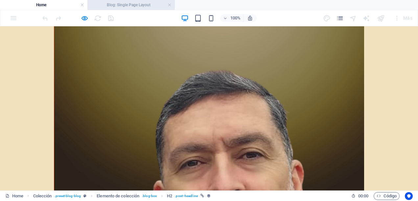
click at [147, 7] on h4 "Blog: Single Page Layout" at bounding box center [130, 4] width 87 height 7
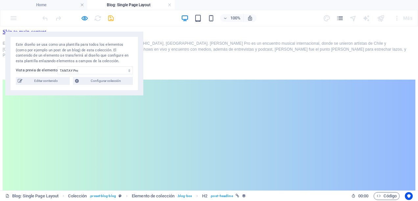
scroll to position [0, 0]
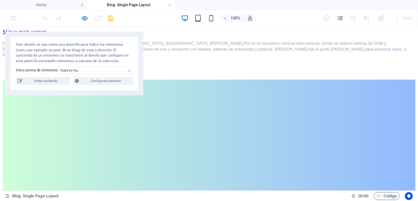
click at [175, 58] on span "En agosto vivimos uno de los momentos más potentes del año en [GEOGRAPHIC_DATA]…" at bounding box center [205, 49] width 404 height 16
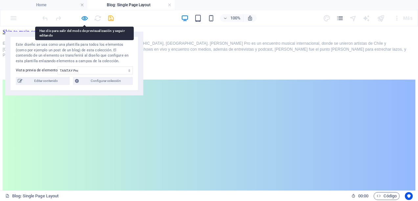
click at [160, 58] on p "En agosto vivimos uno de los momentos más potentes del año en [GEOGRAPHIC_DATA]…" at bounding box center [209, 49] width 413 height 18
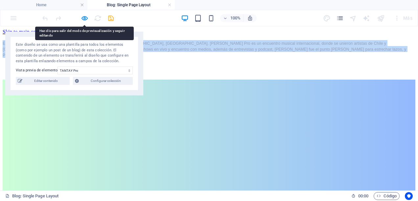
click at [160, 58] on p "En agosto vivimos uno de los momentos más potentes del año en [GEOGRAPHIC_DATA]…" at bounding box center [209, 49] width 413 height 18
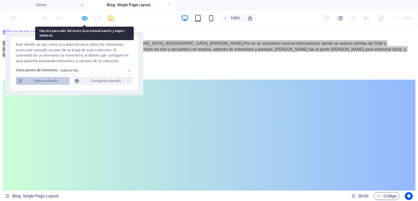
click at [60, 79] on span "Editar contenido" at bounding box center [45, 81] width 43 height 8
select select "Category 2"
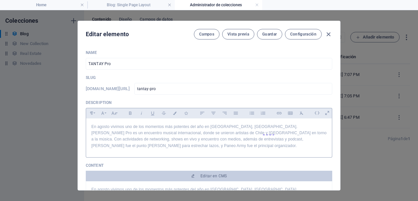
scroll to position [66, 0]
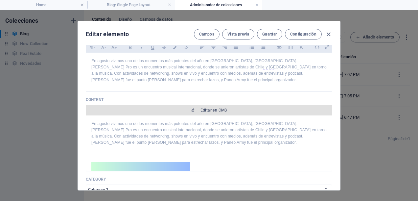
click at [199, 110] on span "Editar en CMS" at bounding box center [208, 109] width 241 height 5
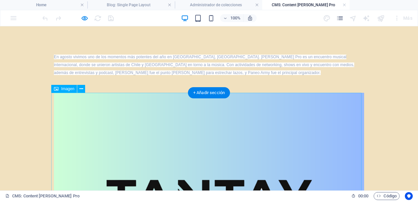
scroll to position [0, 0]
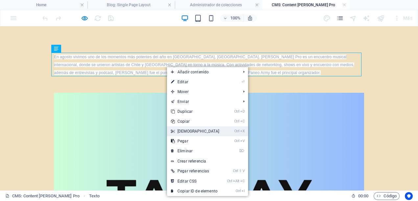
click at [187, 132] on link "Ctrl X Cortar" at bounding box center [195, 131] width 57 height 10
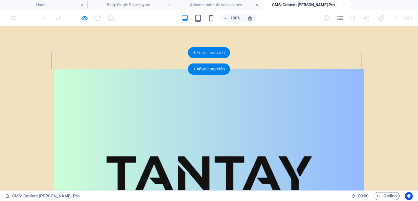
click at [202, 52] on div "+ Añadir sección" at bounding box center [209, 52] width 42 height 11
click at [203, 51] on div "+ Añadir sección" at bounding box center [209, 52] width 42 height 11
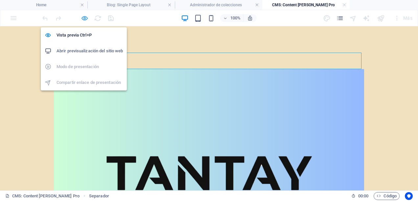
click at [85, 19] on icon "button" at bounding box center [85, 18] width 8 height 8
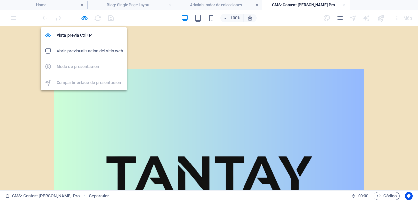
click at [84, 50] on h6 "Abrir previsualización del sitio web" at bounding box center [90, 51] width 66 height 8
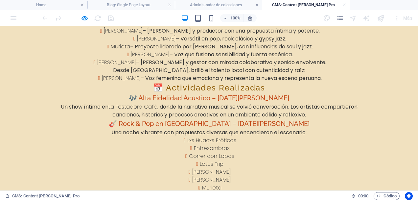
scroll to position [423, 0]
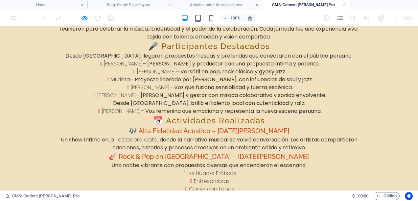
click at [345, 5] on link at bounding box center [344, 5] width 4 height 6
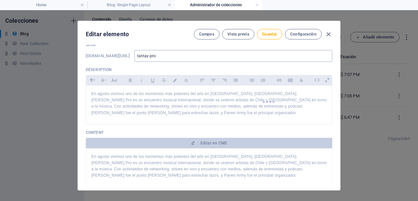
scroll to position [66, 0]
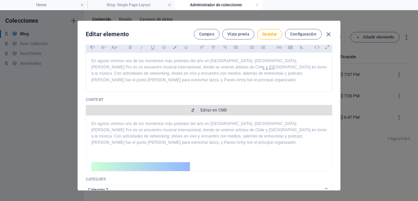
click at [207, 108] on span "Editar en CMS" at bounding box center [213, 109] width 27 height 5
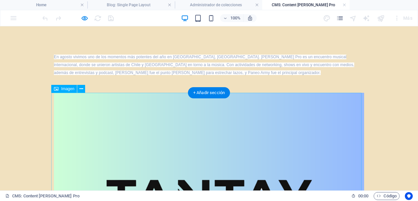
scroll to position [0, 0]
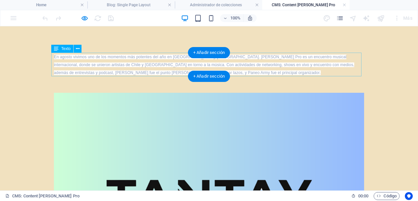
click at [161, 73] on div "En agosto vivimos uno de los momentos más potentes del año en [GEOGRAPHIC_DATA]…" at bounding box center [209, 65] width 310 height 24
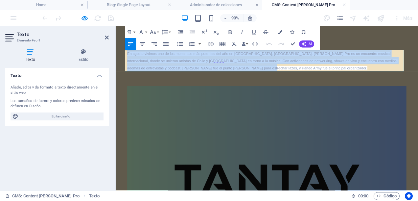
drag, startPoint x: 240, startPoint y: 71, endPoint x: 124, endPoint y: 51, distance: 118.2
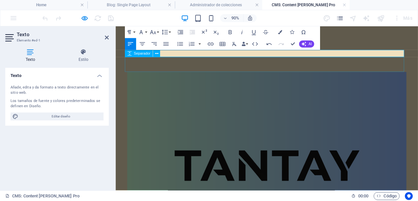
click at [222, 69] on div at bounding box center [284, 68] width 310 height 16
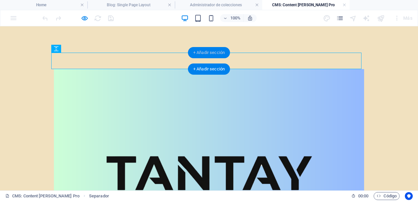
click at [200, 52] on div "+ Añadir sección" at bounding box center [209, 52] width 42 height 11
click at [207, 64] on div "+ Añadir sección" at bounding box center [209, 68] width 42 height 11
click at [210, 68] on div "+ Añadir sección" at bounding box center [209, 68] width 42 height 11
click at [208, 51] on div "+ Añadir sección" at bounding box center [209, 52] width 42 height 11
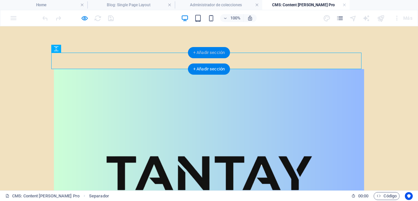
drag, startPoint x: 208, startPoint y: 51, endPoint x: 200, endPoint y: 51, distance: 8.6
click at [200, 51] on div "+ Añadir sección" at bounding box center [209, 52] width 42 height 11
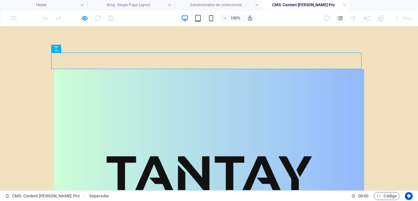
drag, startPoint x: 200, startPoint y: 77, endPoint x: 150, endPoint y: 52, distance: 56.3
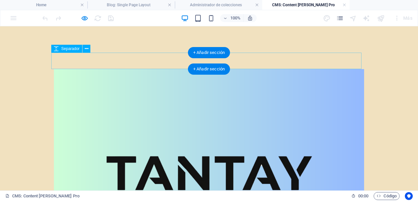
click at [89, 60] on div at bounding box center [209, 61] width 310 height 16
click at [66, 60] on div at bounding box center [209, 61] width 310 height 16
select select "px"
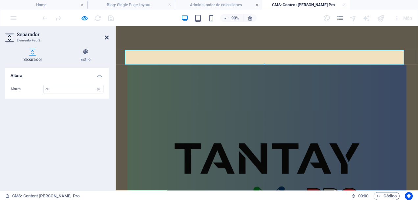
click at [108, 38] on icon at bounding box center [107, 37] width 4 height 5
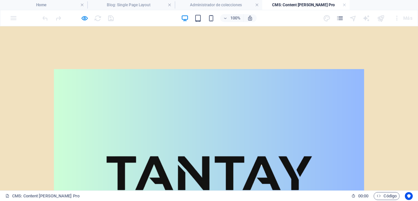
click at [346, 5] on h4 "CMS: Content [PERSON_NAME] Pro" at bounding box center [305, 4] width 87 height 7
click at [344, 5] on link at bounding box center [344, 5] width 4 height 6
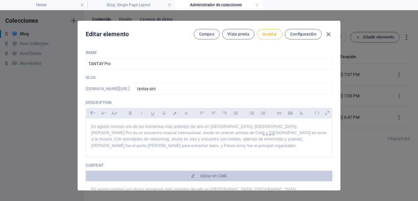
click at [272, 35] on span "Guardar" at bounding box center [269, 34] width 14 height 5
click at [330, 34] on icon "button" at bounding box center [329, 35] width 8 height 8
type input "2025-09-06"
type input "tantay-pro"
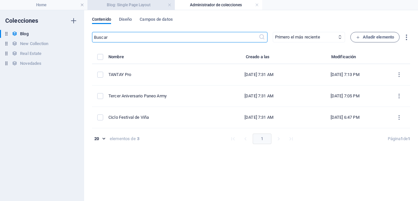
click at [139, 5] on h4 "Blog: Single Page Layout" at bounding box center [130, 4] width 87 height 7
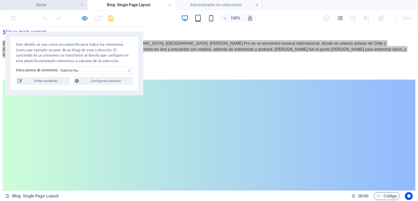
click at [71, 5] on h4 "Home" at bounding box center [43, 4] width 87 height 7
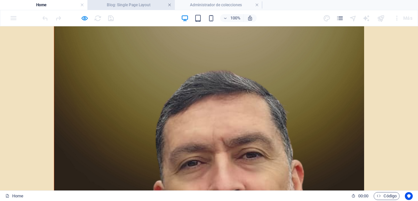
click at [171, 4] on link at bounding box center [170, 5] width 4 height 6
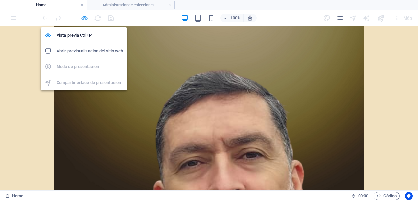
click at [86, 16] on icon "button" at bounding box center [85, 18] width 8 height 8
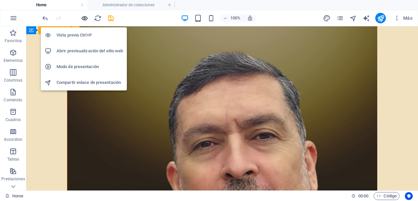
scroll to position [1583, 0]
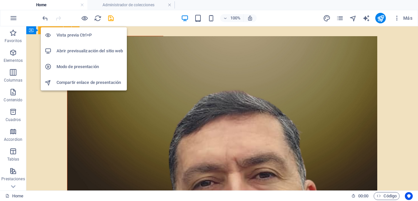
click at [95, 51] on h6 "Abrir previsualización del sitio web" at bounding box center [90, 51] width 66 height 8
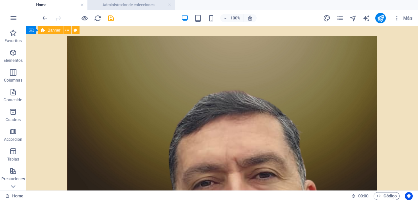
click at [146, 7] on h4 "Administrador de colecciones" at bounding box center [130, 4] width 87 height 7
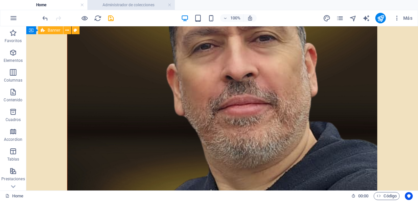
scroll to position [0, 0]
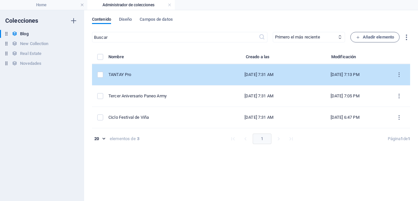
click at [144, 74] on div "TANTAY Pro" at bounding box center [159, 75] width 102 height 6
select select "Category 2"
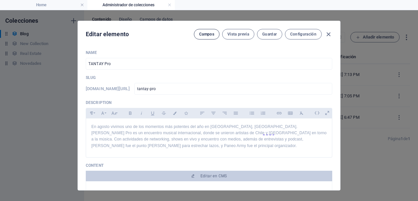
click at [208, 35] on span "Campos" at bounding box center [206, 34] width 15 height 5
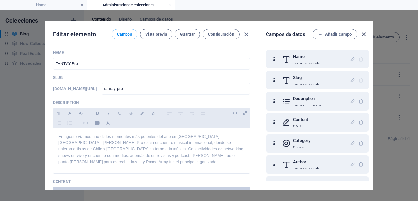
click at [364, 34] on icon "button" at bounding box center [364, 35] width 8 height 8
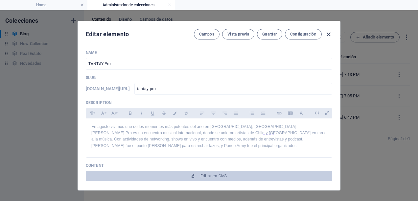
click at [328, 33] on icon "button" at bounding box center [329, 35] width 8 height 8
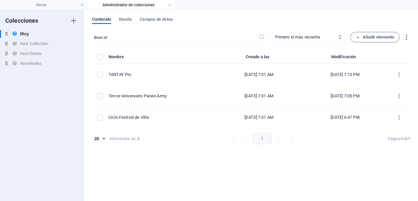
type input "2025-09-06"
type input "tantay-pro"
click at [49, 6] on h4 "Home" at bounding box center [43, 4] width 87 height 7
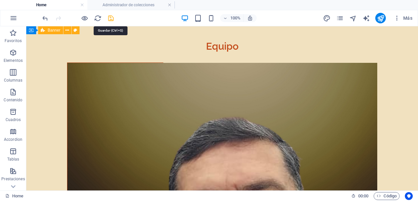
click at [109, 18] on icon "save" at bounding box center [111, 18] width 8 height 8
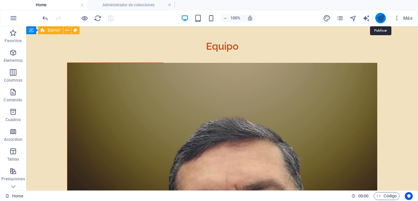
click at [382, 18] on icon "publish" at bounding box center [381, 18] width 8 height 8
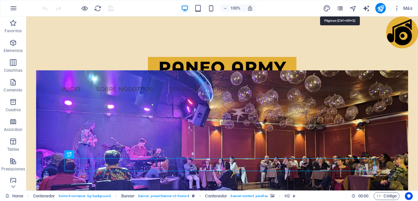
click at [341, 7] on icon "pages" at bounding box center [340, 9] width 8 height 8
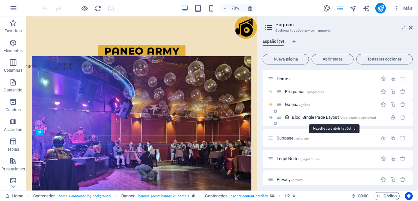
click at [310, 117] on span "Blog: Single Page Layout /blog-single-page-layout" at bounding box center [334, 117] width 84 height 5
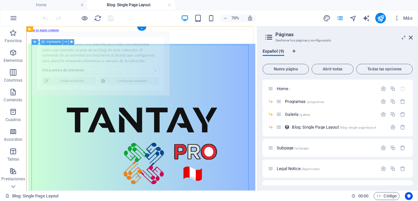
select select "68b5e3126e9918ae3e07091e"
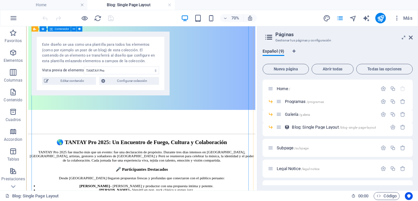
scroll to position [296, 0]
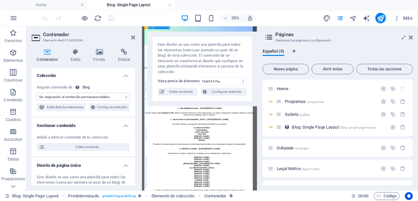
select select "content"
click at [186, 88] on span "Editar contenido" at bounding box center [180, 92] width 29 height 8
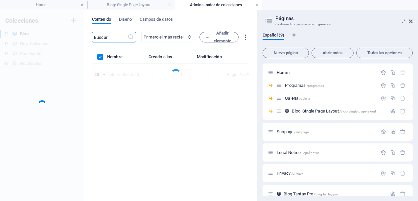
scroll to position [0, 0]
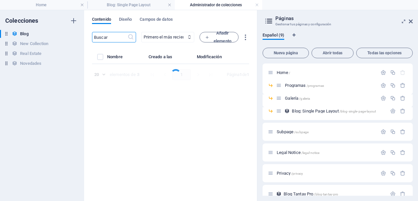
select select "Category 2"
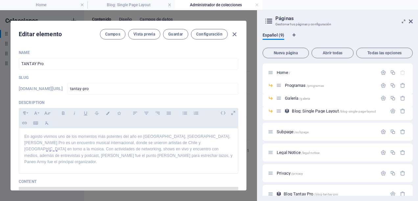
scroll to position [66, 0]
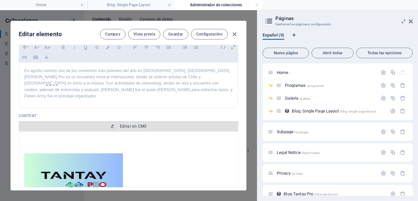
click at [147, 124] on span "Editar en CMS" at bounding box center [128, 126] width 214 height 5
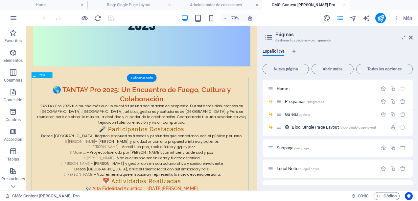
scroll to position [362, 0]
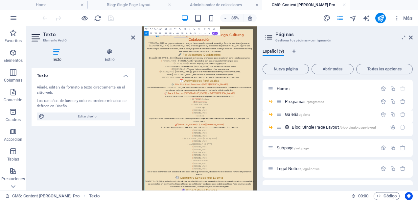
click at [0, 0] on aside "Páginas Gestionar tus páginas y configuración Español (9) Nueva página Abrir to…" at bounding box center [0, 0] width 0 height 0
click at [411, 37] on icon at bounding box center [411, 37] width 4 height 5
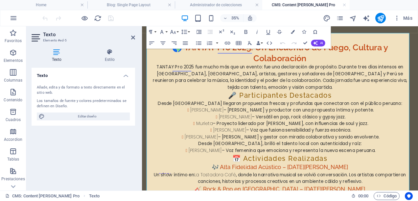
scroll to position [360, 0]
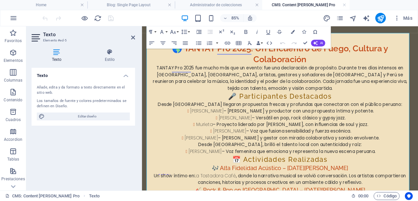
click at [407, 122] on li "Nicolás Pimentel – Cantautor y productor con una propuesta íntima y potente." at bounding box center [306, 126] width 305 height 8
click at [411, 154] on li "Benjamín Cancino – Músico y gestor con mirada colaborativa y sonido envolvente." at bounding box center [306, 158] width 305 height 8
click at [291, 154] on li "Benjamín Cancino – Músico y gestor con mirada colaborativa y sonido envolvente." at bounding box center [306, 158] width 305 height 8
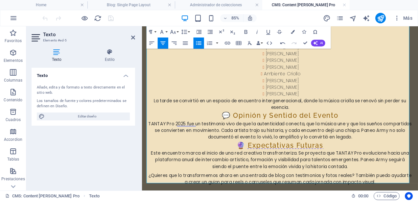
scroll to position [755, 0]
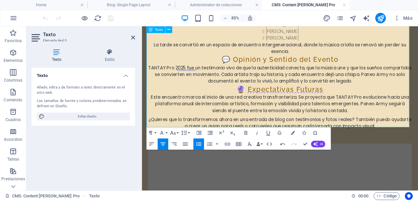
click at [418, 139] on p "¿Quieres que lo transformemos ahora en una entrada de blog con testimonios y fo…" at bounding box center [304, 140] width 310 height 16
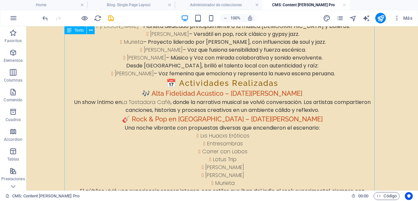
scroll to position [493, 0]
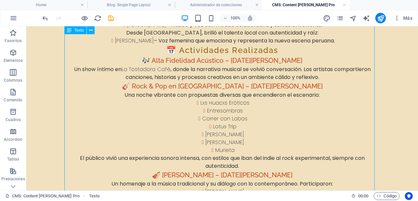
drag, startPoint x: 193, startPoint y: 96, endPoint x: 248, endPoint y: 113, distance: 58.2
click at [249, 114] on div "🌎 TANTAY Pro 2025: Un Encuentro de Fuego, Cultura y Colaboración TANTAY Pro 202…" at bounding box center [222, 152] width 310 height 499
click at [246, 97] on div "🌎 TANTAY Pro 2025: Un Encuentro de Fuego, Cultura y Colaboración TANTAY Pro 202…" at bounding box center [222, 152] width 310 height 499
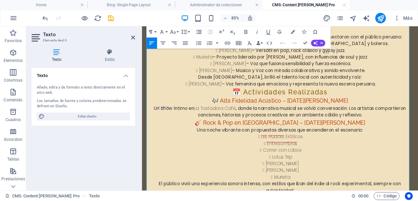
scroll to position [505, 0]
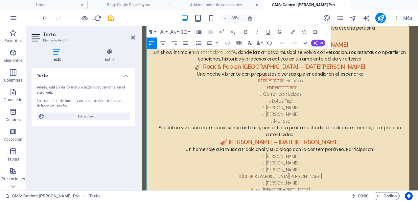
click at [278, 86] on li "Lxs Huacxs Eróticos" at bounding box center [306, 90] width 305 height 8
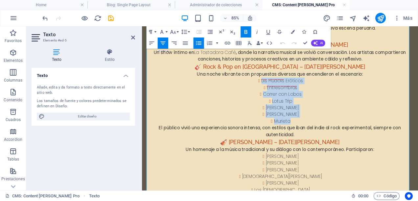
drag, startPoint x: 274, startPoint y: 82, endPoint x: 319, endPoint y: 129, distance: 65.5
click at [319, 129] on ul "Lxs Huacxs Eróticos Entresombras Correr con Lobos Lotus Trip Parker Willis Max …" at bounding box center [304, 113] width 310 height 55
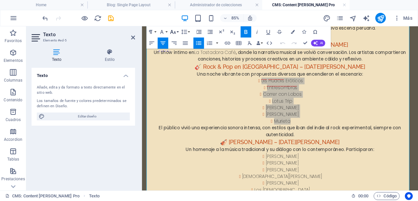
click at [174, 32] on icon "button" at bounding box center [173, 32] width 7 height 7
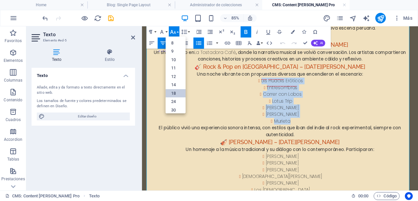
click at [174, 89] on link "18" at bounding box center [175, 93] width 20 height 9
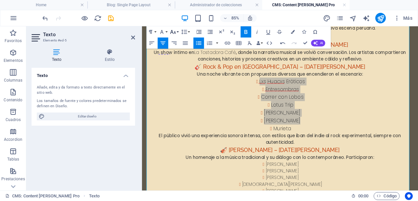
click at [176, 30] on button "Font Size" at bounding box center [174, 31] width 11 height 11
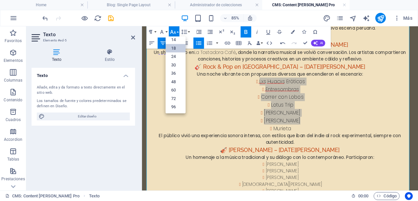
scroll to position [53, 0]
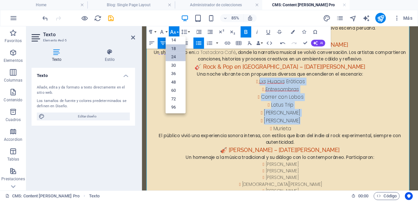
click at [176, 55] on link "24" at bounding box center [175, 57] width 20 height 9
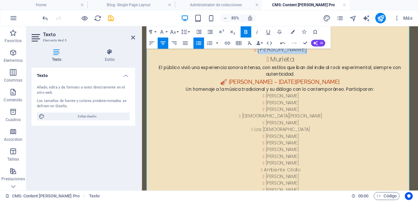
scroll to position [637, 0]
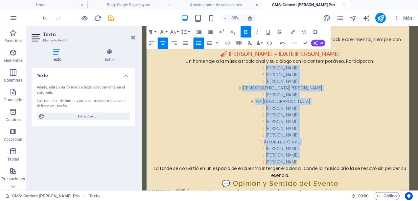
drag, startPoint x: 279, startPoint y: 69, endPoint x: 336, endPoint y: 180, distance: 124.9
click at [336, 180] on ul "Milena Antonia Nicolás Pimentel Benjamín Cancino Christian Loveday Carlos Cóndo…" at bounding box center [304, 130] width 310 height 118
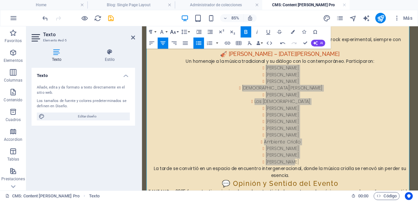
click at [177, 30] on button "Font Size" at bounding box center [174, 31] width 11 height 11
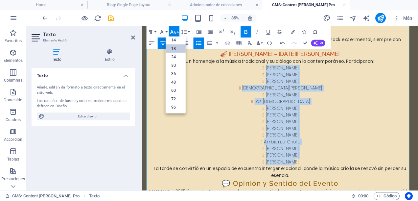
click at [174, 48] on link "18" at bounding box center [175, 48] width 20 height 9
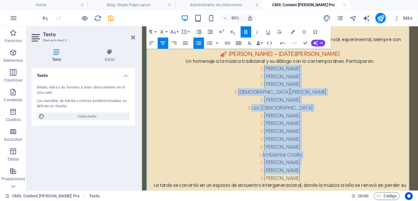
click at [242, 127] on li "[PERSON_NAME]" at bounding box center [306, 131] width 305 height 9
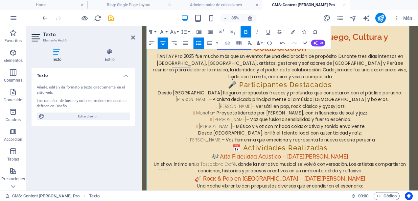
scroll to position [341, 0]
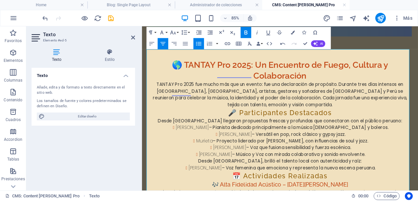
drag, startPoint x: 197, startPoint y: 137, endPoint x: 239, endPoint y: 136, distance: 42.4
click at [239, 141] on li "Nicolás Pimentel – Pianista dedicado principalmente a la música criolla y boler…" at bounding box center [306, 145] width 305 height 8
click at [174, 30] on icon "button" at bounding box center [173, 32] width 7 height 7
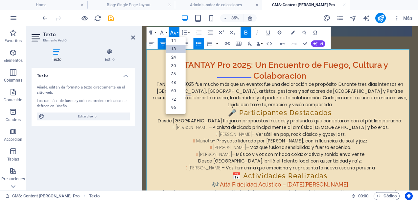
click at [173, 49] on link "18" at bounding box center [175, 49] width 20 height 9
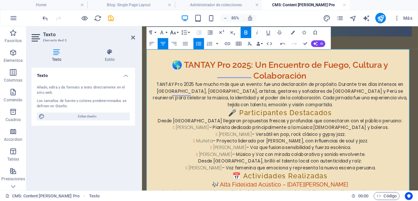
click at [176, 31] on icon "button" at bounding box center [173, 32] width 7 height 7
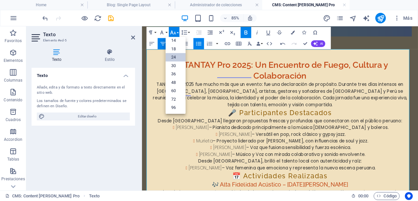
click at [174, 57] on link "24" at bounding box center [175, 57] width 20 height 9
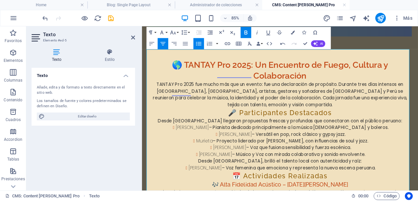
click at [199, 149] on li "Max Prieto – Versátil en pop, rock clásico y gypsy jazz." at bounding box center [306, 153] width 305 height 8
click at [223, 149] on li "Max Prieto – Versátil en pop, rock clásico y gypsy jazz." at bounding box center [306, 153] width 305 height 8
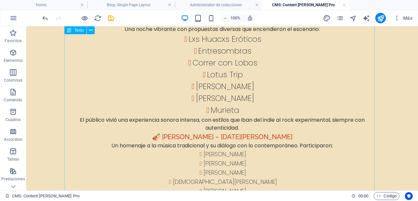
scroll to position [592, 0]
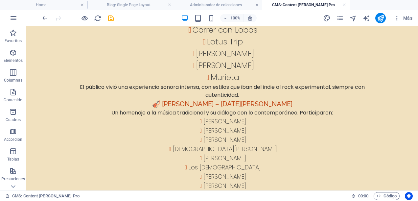
click at [346, 7] on h4 "CMS: Content de TANTAY Pro" at bounding box center [305, 4] width 87 height 7
click at [110, 18] on icon "save" at bounding box center [111, 18] width 8 height 8
click at [343, 5] on link at bounding box center [344, 5] width 4 height 6
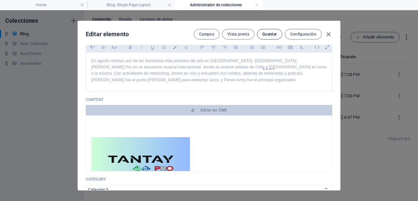
click at [276, 36] on button "Guardar" at bounding box center [269, 34] width 25 height 11
click at [330, 34] on icon "button" at bounding box center [329, 35] width 8 height 8
type input "[DATE]"
type input "tantay-pro"
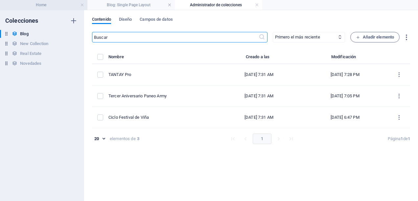
click at [48, 7] on h4 "Home" at bounding box center [43, 4] width 87 height 7
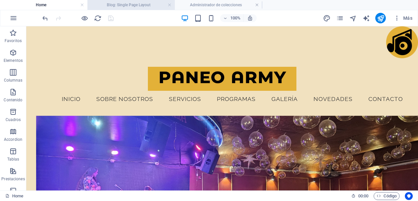
click at [124, 7] on h4 "Blog: Single Page Layout" at bounding box center [130, 4] width 87 height 7
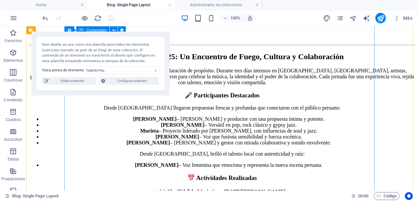
scroll to position [362, 0]
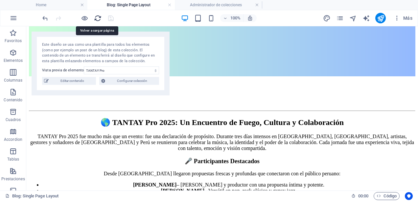
click at [99, 14] on icon "reload" at bounding box center [98, 18] width 8 height 8
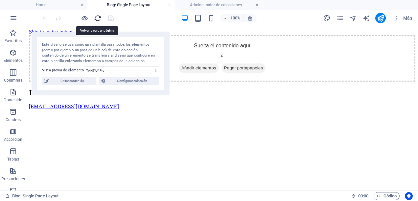
scroll to position [0, 0]
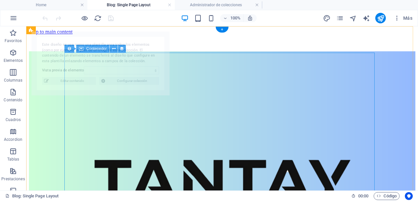
select select "68b5e3126e9918ae3e07091e"
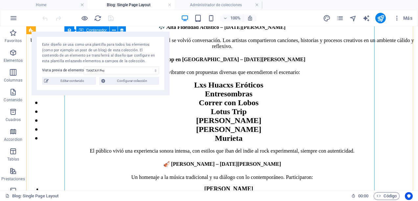
scroll to position [329, 0]
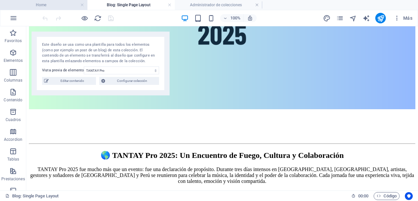
click at [47, 4] on h4 "Home" at bounding box center [43, 4] width 87 height 7
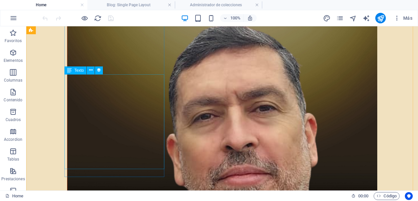
scroll to position [1577, 0]
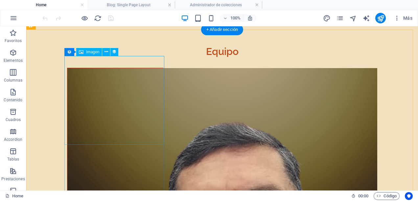
select select "image"
select select "px"
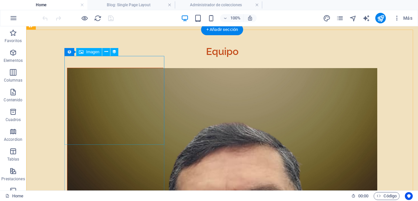
select select "px"
select select
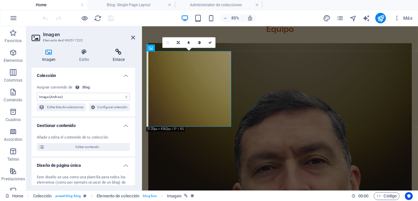
click at [116, 57] on h4 "Enlace" at bounding box center [118, 56] width 33 height 14
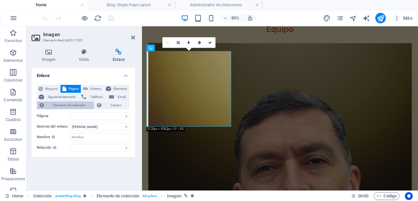
click at [67, 107] on span "Elemento de colección" at bounding box center [69, 105] width 45 height 8
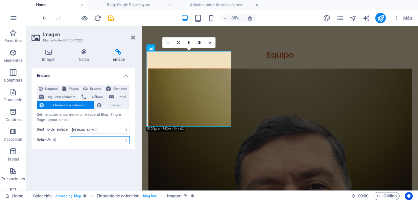
click at [126, 140] on select "alternativo autor marcador externo ayuda licencia siguiente nofollow noreferrer…" at bounding box center [100, 140] width 60 height 8
select select "next"
click at [70, 136] on select "alternativo autor marcador externo ayuda licencia siguiente nofollow noreferrer…" at bounding box center [100, 140] width 60 height 8
click at [107, 161] on div "Enlace Ninguno Página Externo Elemento Siguiente elemento Teléfono Email Elemen…" at bounding box center [84, 126] width 104 height 117
click at [110, 16] on icon "save" at bounding box center [111, 18] width 8 height 8
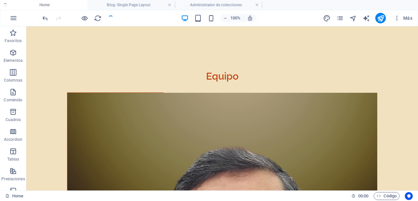
scroll to position [1577, 0]
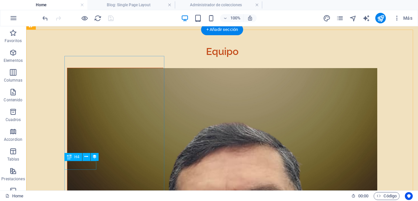
select select "category"
select select
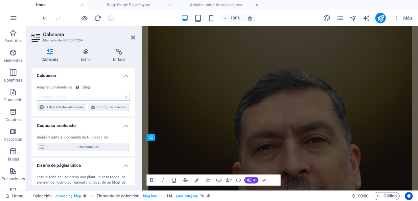
scroll to position [1553, 0]
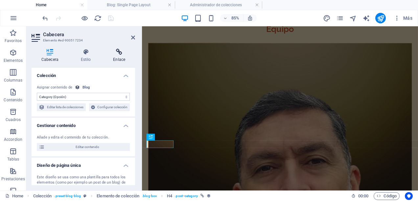
click at [118, 54] on icon at bounding box center [119, 52] width 32 height 7
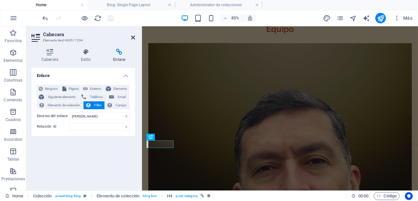
click at [133, 39] on icon at bounding box center [133, 37] width 4 height 5
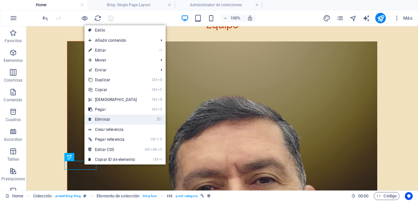
click at [104, 119] on link "⌦ Eliminar" at bounding box center [112, 119] width 57 height 10
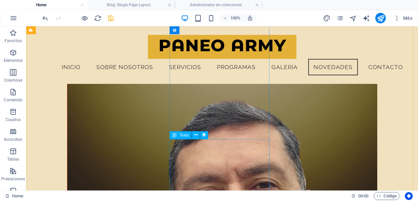
scroll to position [1558, 0]
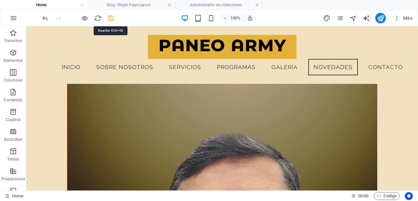
click at [112, 16] on icon "save" at bounding box center [111, 18] width 8 height 8
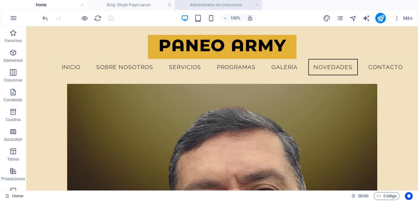
click at [259, 4] on h4 "Administrador de colecciones" at bounding box center [218, 4] width 87 height 7
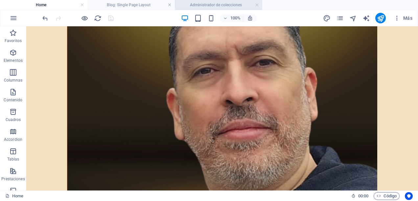
scroll to position [0, 0]
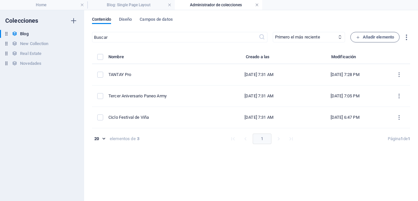
click at [257, 5] on link at bounding box center [257, 5] width 4 height 6
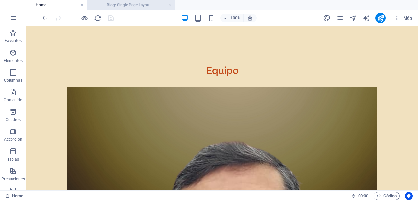
click at [169, 5] on link at bounding box center [170, 5] width 4 height 6
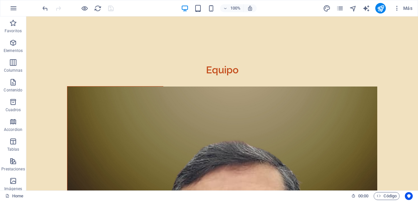
scroll to position [1567, 0]
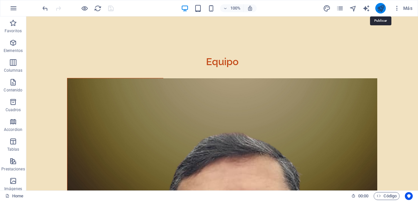
click at [380, 7] on icon "publish" at bounding box center [381, 9] width 8 height 8
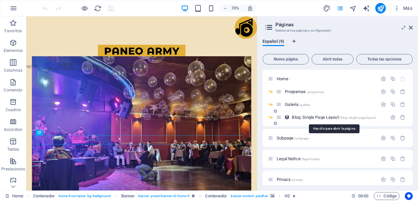
click at [303, 116] on span "Blog: Single Page Layout /blog-single-page-layout" at bounding box center [334, 117] width 84 height 5
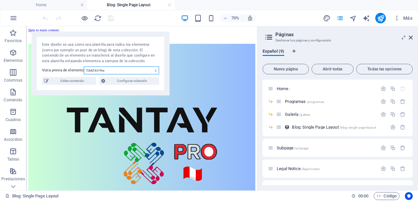
click at [156, 72] on select "TANTAY Pro Tercer Aniversario Paneo Army Ciclo Festival [PERSON_NAME]" at bounding box center [121, 70] width 75 height 8
select select "68b5e3126e9918ae3e07091d"
click at [84, 66] on select "TANTAY Pro Tercer Aniversario Paneo Army Ciclo Festival [PERSON_NAME]" at bounding box center [121, 70] width 75 height 8
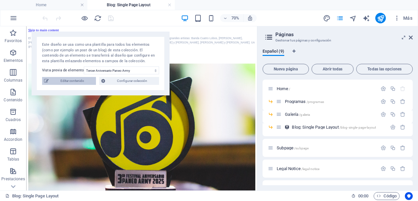
click at [64, 82] on span "Editar contenido" at bounding box center [72, 81] width 43 height 8
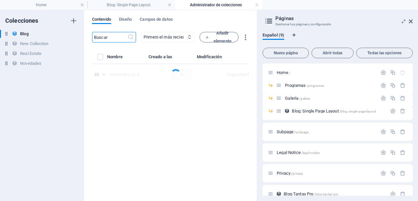
select select "Category 2"
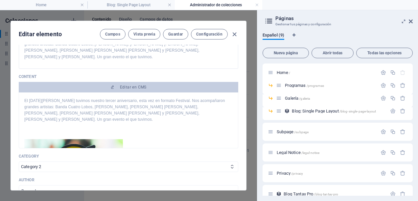
scroll to position [33, 0]
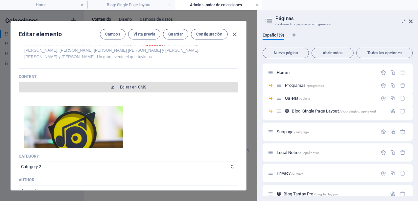
click at [146, 89] on span "Editar en CMS" at bounding box center [133, 86] width 27 height 5
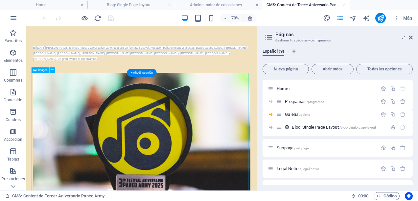
scroll to position [0, 0]
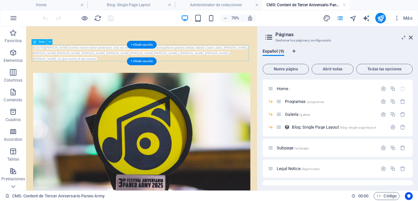
click at [163, 66] on div "El [DATE][PERSON_NAME] tuvimos nuestro tercer aniversario, esta vez en formato …" at bounding box center [191, 65] width 310 height 24
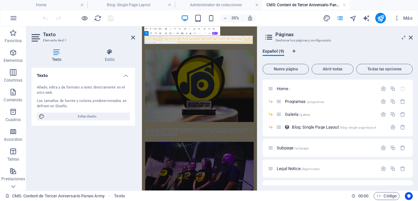
click at [271, 71] on p "El [DATE][PERSON_NAME] tuvimos nuestro tercer aniversario, esta vez en formato …" at bounding box center [306, 65] width 310 height 24
click at [410, 35] on h2 "Páginas" at bounding box center [343, 35] width 137 height 6
click at [410, 38] on icon at bounding box center [411, 37] width 4 height 5
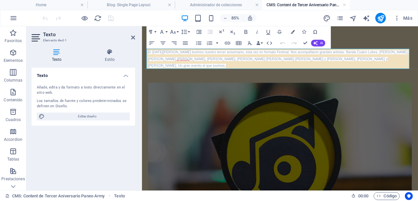
click at [225, 69] on p "El [DATE][PERSON_NAME] tuvimos nuestro tercer aniversario, esta vez en formato …" at bounding box center [304, 65] width 310 height 24
drag, startPoint x: 207, startPoint y: 70, endPoint x: 146, endPoint y: 53, distance: 63.3
click at [209, 75] on p "El [DATE][PERSON_NAME] tuvimos nuestro tercer aniversario, esta vez en formato …" at bounding box center [304, 65] width 310 height 24
drag, startPoint x: 192, startPoint y: 71, endPoint x: 147, endPoint y: 51, distance: 49.5
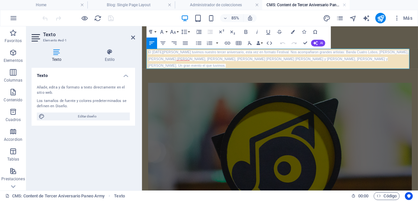
copy span "El [DATE][PERSON_NAME] tuvimos nuestro tercer aniversario, esta vez en formato …"
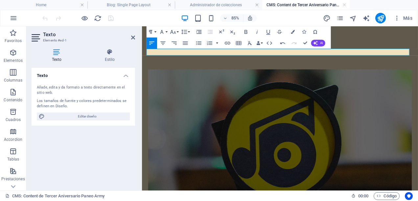
click at [212, 58] on p at bounding box center [304, 57] width 310 height 8
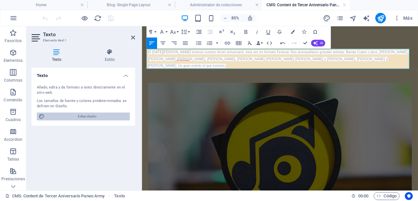
click at [95, 116] on span "Editar diseño" at bounding box center [87, 116] width 81 height 8
select select "px"
select select "400"
select select "px"
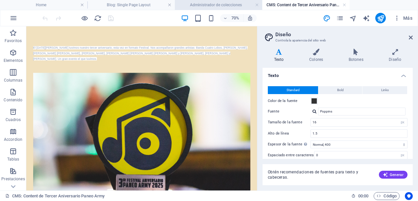
click at [229, 3] on h4 "Administrador de colecciones" at bounding box center [218, 4] width 87 height 7
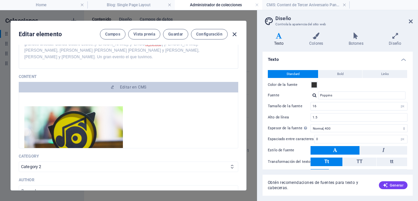
click at [235, 35] on icon "button" at bounding box center [235, 35] width 8 height 8
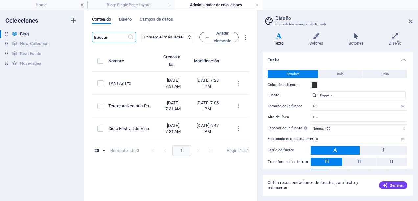
type input "[DATE]"
type input "tercer-aniversario-paneo-army"
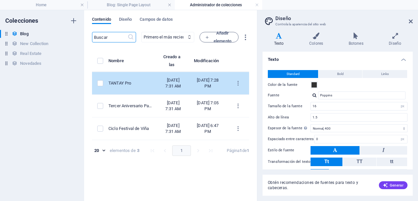
click at [140, 81] on td "TANTAY Pro" at bounding box center [132, 83] width 49 height 23
select select "Category 2"
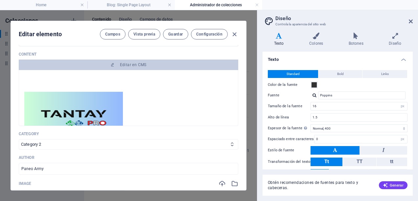
scroll to position [61, 0]
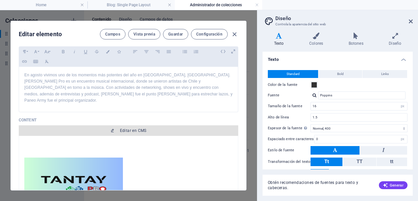
click at [141, 125] on button "Editar en CMS" at bounding box center [129, 130] width 220 height 11
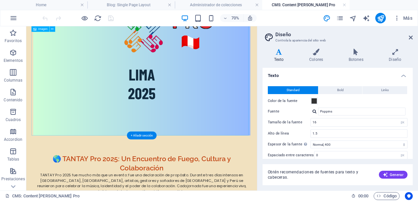
scroll to position [296, 0]
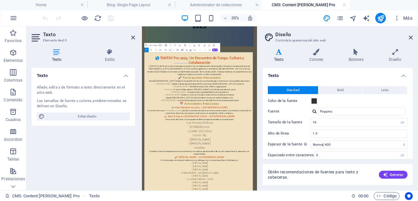
click at [303, 187] on li "Nicolás Pimentel – Pianista dedicado principalmente a la música criolla y boler…" at bounding box center [308, 191] width 305 height 8
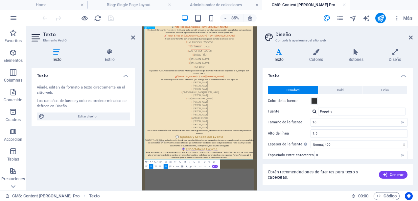
scroll to position [592, 0]
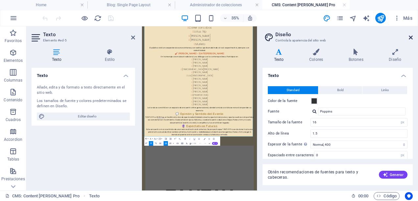
click at [409, 38] on icon at bounding box center [411, 37] width 4 height 5
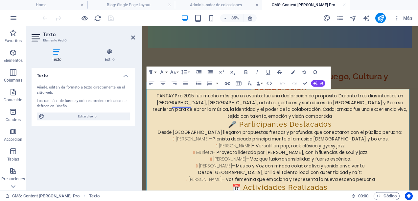
scroll to position [294, 0]
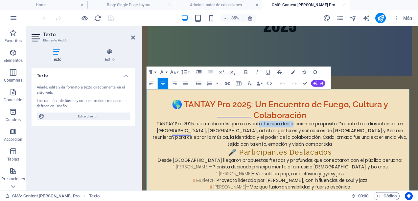
drag, startPoint x: 276, startPoint y: 141, endPoint x: 318, endPoint y: 138, distance: 41.8
click at [318, 138] on p "TANTAY Pro 2025 fue mucho más que un evento: fue una declaración de propósito. …" at bounding box center [304, 153] width 310 height 32
click at [174, 71] on icon "button" at bounding box center [173, 72] width 7 height 7
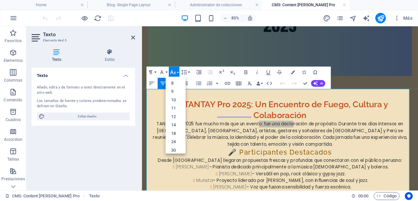
click at [174, 71] on icon "button" at bounding box center [173, 72] width 7 height 7
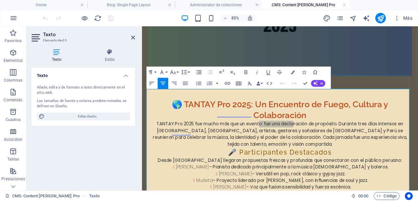
click at [404, 97] on div at bounding box center [304, 93] width 310 height 16
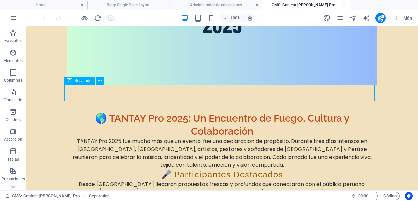
click at [365, 86] on div at bounding box center [222, 93] width 310 height 16
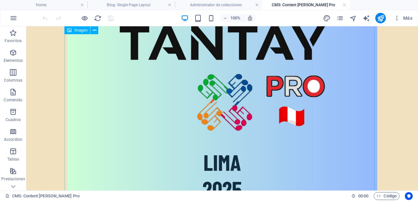
scroll to position [32, 0]
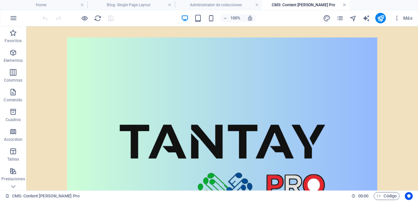
click at [344, 4] on link at bounding box center [344, 5] width 4 height 6
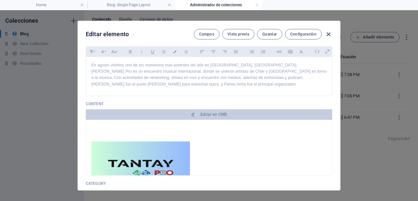
click at [329, 34] on icon "button" at bounding box center [329, 35] width 8 height 8
type input "[DATE]"
type input "tantay-pro"
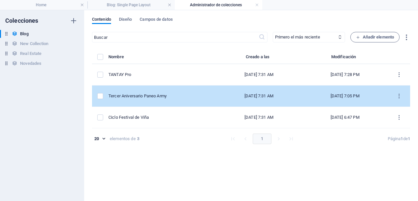
click at [142, 99] on td "Tercer Aniversario Paneo Army" at bounding box center [161, 95] width 107 height 21
select select "Category 2"
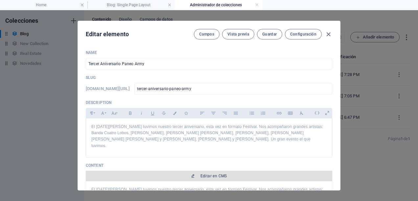
click at [177, 173] on span "Editar en CMS" at bounding box center [208, 175] width 241 height 5
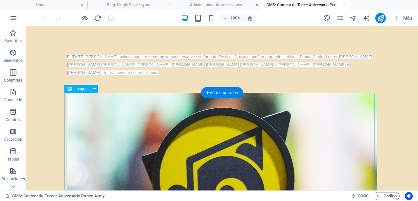
scroll to position [0, 0]
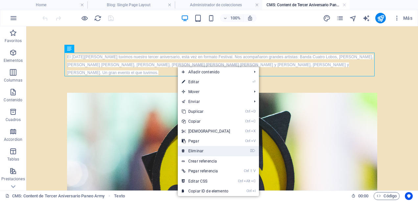
click at [199, 151] on link "⌦ Eliminar" at bounding box center [206, 151] width 57 height 10
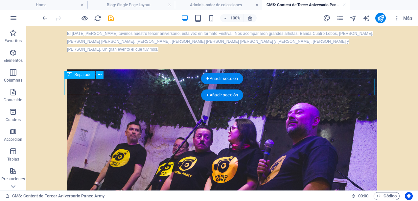
scroll to position [197, 0]
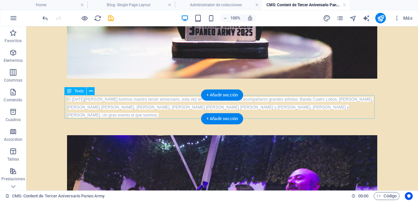
click at [107, 114] on div "El [DATE][PERSON_NAME] tuvimos nuestro tercer aniversario, esta vez en formato …" at bounding box center [222, 107] width 310 height 24
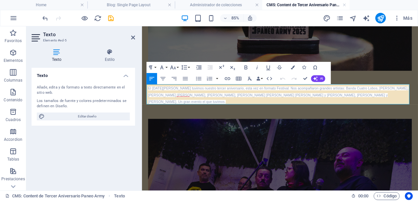
drag, startPoint x: 215, startPoint y: 112, endPoint x: 278, endPoint y: 107, distance: 63.6
click at [142, 90] on html "Skip to main content El sábado 3 de mayo tuvimos nuestro tercer aniversario, es…" at bounding box center [304, 118] width 325 height 579
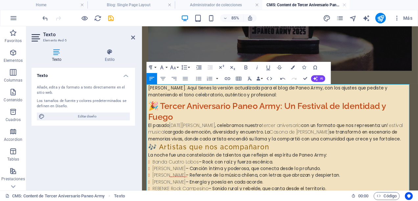
drag, startPoint x: 299, startPoint y: 103, endPoint x: 281, endPoint y: 107, distance: 18.8
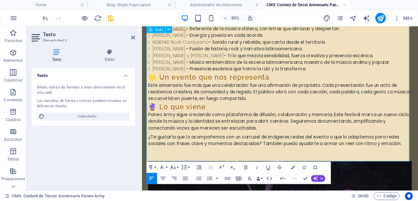
scroll to position [394, 0]
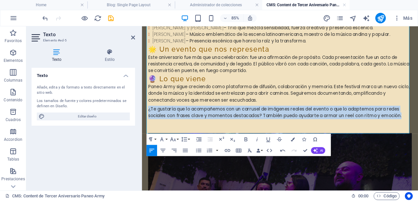
drag, startPoint x: 453, startPoint y: 149, endPoint x: 284, endPoint y: 150, distance: 168.6
click at [144, 141] on div "🎉 Tercer Aniversario Paneo Army: Un Festival de Identidad y Fuego El pasado sáb…" at bounding box center [304, 28] width 321 height 793
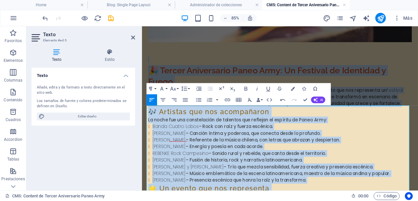
scroll to position [107, 0]
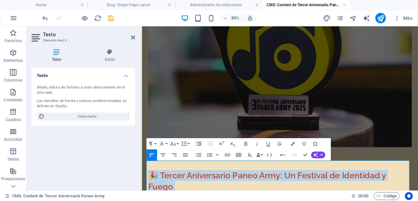
drag, startPoint x: 268, startPoint y: 129, endPoint x: 151, endPoint y: 197, distance: 135.6
click at [164, 152] on icon "button" at bounding box center [163, 155] width 7 height 7
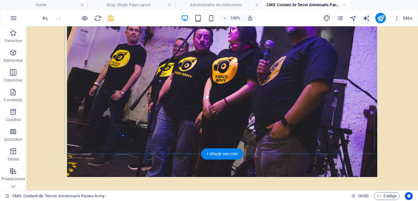
scroll to position [631, 0]
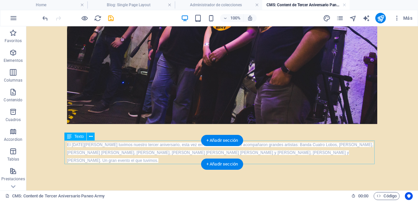
click at [144, 158] on div "El [DATE][PERSON_NAME] tuvimos nuestro tercer aniversario, esta vez en formato …" at bounding box center [222, 152] width 310 height 24
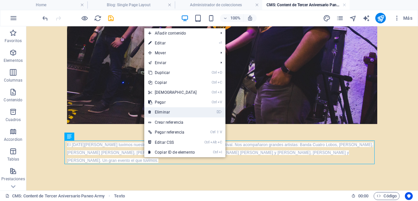
click at [168, 109] on link "⌦ Eliminar" at bounding box center [172, 112] width 57 height 10
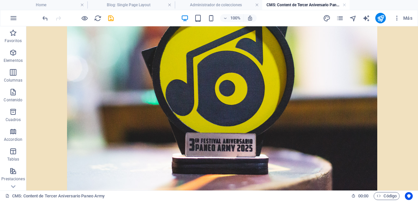
scroll to position [0, 0]
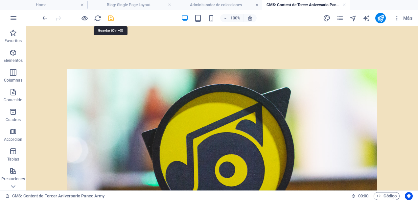
click at [110, 16] on icon "save" at bounding box center [111, 18] width 8 height 8
click at [344, 6] on link at bounding box center [344, 5] width 4 height 6
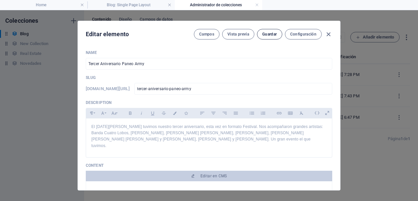
click at [272, 34] on span "Guardar" at bounding box center [269, 34] width 14 height 5
click at [330, 35] on icon "button" at bounding box center [329, 35] width 8 height 8
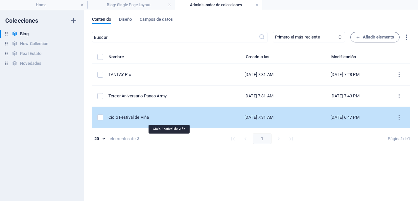
click at [149, 118] on div "Ciclo Festival de Viña" at bounding box center [159, 117] width 102 height 6
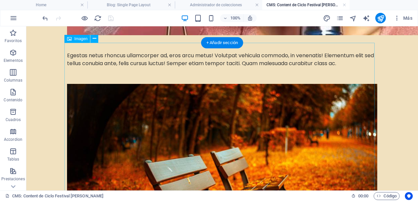
scroll to position [230, 0]
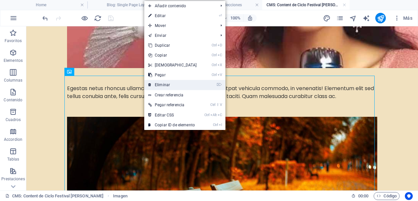
click at [158, 87] on link "⌦ Eliminar" at bounding box center [172, 85] width 57 height 10
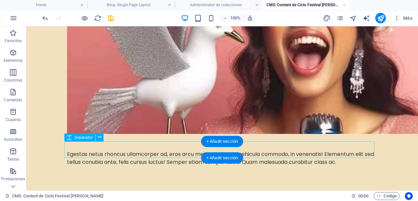
scroll to position [189, 0]
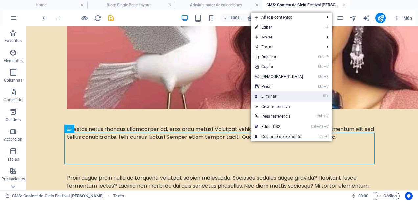
click at [273, 93] on link "⌦ Eliminar" at bounding box center [279, 96] width 57 height 10
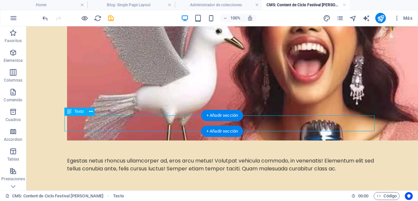
drag, startPoint x: 354, startPoint y: 125, endPoint x: 187, endPoint y: 125, distance: 167.3
click at [187, 157] on div "Egestas netus rhoncus ullamcorper ad, eros arcu metus! Volutpat vehicula commod…" at bounding box center [222, 165] width 310 height 16
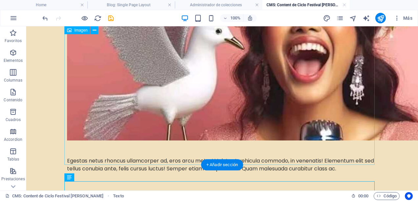
scroll to position [0, 0]
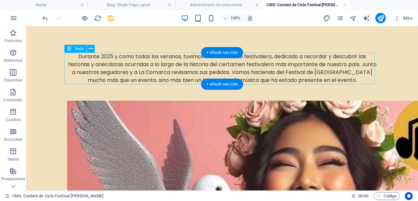
click at [74, 56] on div "Durante 2025 y como todos los veranos, tuvimos el exitoso ciclo festivalero, de…" at bounding box center [222, 69] width 310 height 32
click at [74, 56] on div "Arrastra aquí para reemplazar el contenido existente. Si quieres crear un eleme…" at bounding box center [222, 108] width 392 height 164
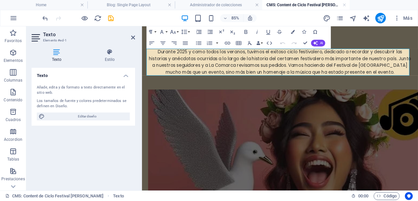
click at [235, 68] on p "Durante 2025 y como todos los veranos, tuvimos el exitoso ciclo festivalero, de…" at bounding box center [304, 69] width 310 height 32
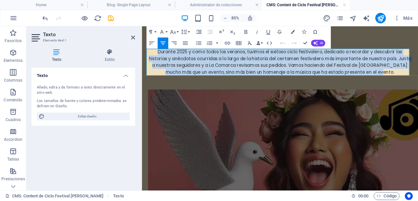
drag, startPoint x: 155, startPoint y: 57, endPoint x: 443, endPoint y: 80, distance: 288.2
click at [418, 80] on p "Durante 2025 y como todos los veranos, tuvimos el exitoso ciclo festivalero, de…" at bounding box center [304, 69] width 310 height 32
copy p "Durante 2025 y como todos los veranos, tuvimos el exitoso ciclo festivalero, de…"
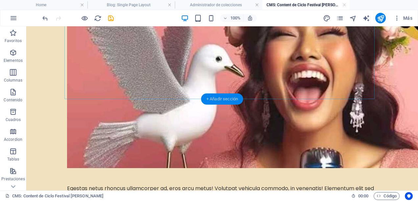
scroll to position [126, 0]
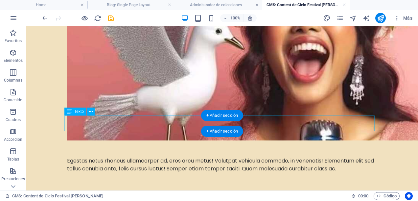
click at [357, 157] on div "Egestas netus rhoncus ullamcorper ad, eros arcu metus! Volutpat vehicula commod…" at bounding box center [222, 165] width 310 height 16
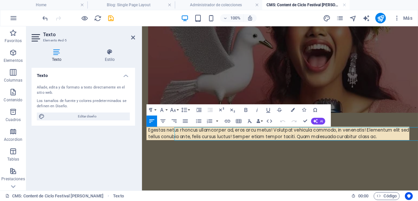
scroll to position [97, 0]
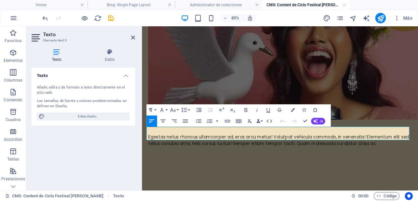
drag, startPoint x: 433, startPoint y: 156, endPoint x: 156, endPoint y: 147, distance: 277.2
click at [156, 152] on div "Egestas netus rhoncus ullamcorper ad, eros arcu metus! Volutpat vehicula commod…" at bounding box center [304, 160] width 310 height 16
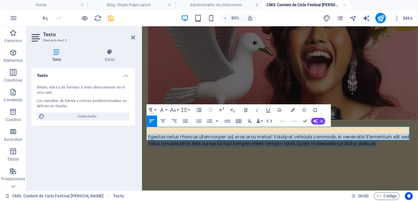
drag, startPoint x: 430, startPoint y: 154, endPoint x: 146, endPoint y: 140, distance: 284.3
click at [146, 140] on div "Egestas netus rhoncus ullamcorper ad, eros arcu metus! Volutpat vehicula commod…" at bounding box center [304, 79] width 321 height 298
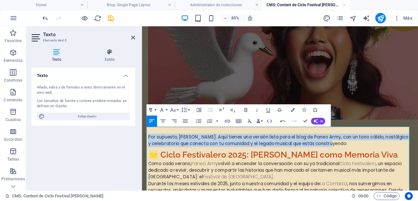
drag, startPoint x: 383, startPoint y: 156, endPoint x: 143, endPoint y: 143, distance: 240.6
click at [144, 143] on div "Por supuesto, Eduardo. Aquí tienes una versión lista para el blog de Paneo Army…" at bounding box center [304, 179] width 321 height 499
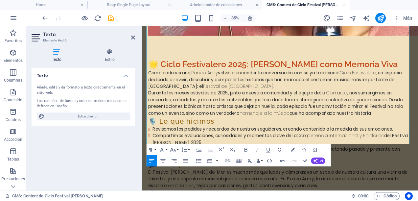
scroll to position [294, 0]
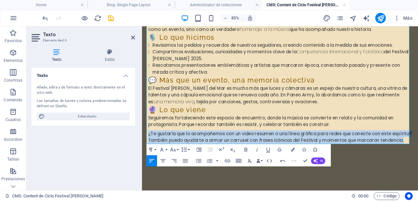
drag, startPoint x: 185, startPoint y: 158, endPoint x: 145, endPoint y: 142, distance: 42.7
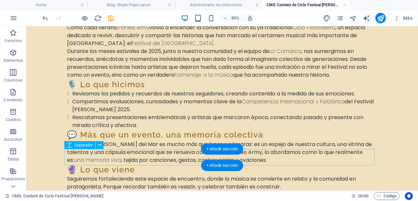
scroll to position [294, 0]
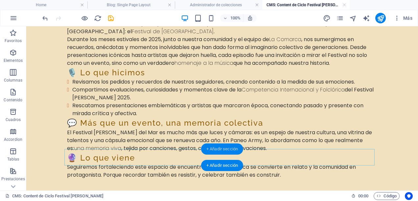
click at [221, 150] on div "+ Añadir sección" at bounding box center [222, 148] width 42 height 11
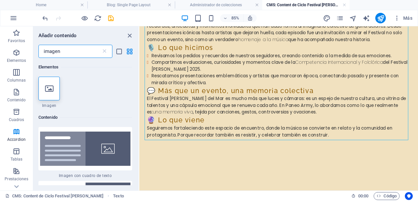
scroll to position [0, 0]
type input "imagen"
click at [53, 90] on icon at bounding box center [49, 88] width 9 height 9
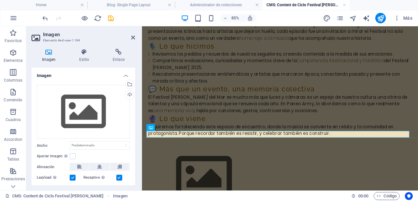
scroll to position [294, 0]
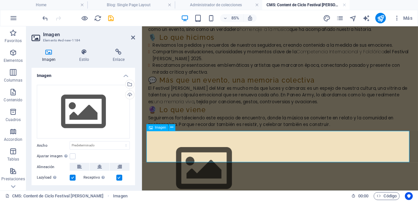
click at [193, 165] on figure at bounding box center [304, 193] width 310 height 74
click at [129, 94] on div "Cargar" at bounding box center [129, 95] width 10 height 10
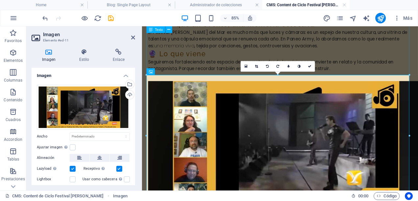
scroll to position [392, 0]
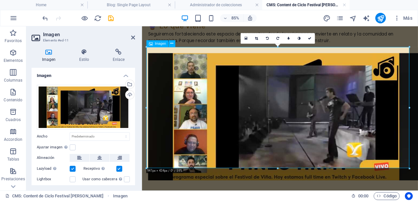
drag, startPoint x: 289, startPoint y: 133, endPoint x: 173, endPoint y: 122, distance: 116.3
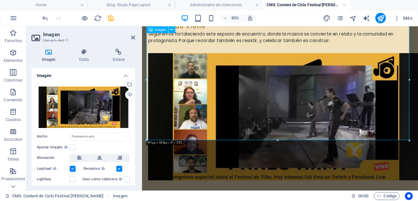
scroll to position [425, 0]
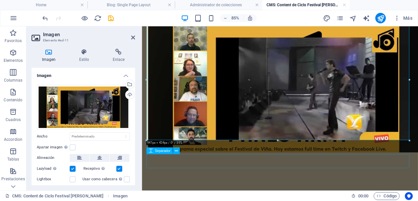
click at [309, 191] on div at bounding box center [304, 199] width 310 height 16
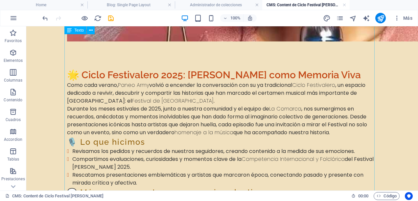
scroll to position [159, 0]
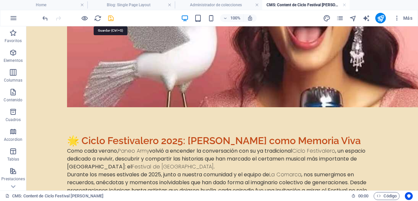
click at [109, 18] on icon "save" at bounding box center [111, 18] width 8 height 8
click at [379, 17] on icon "publish" at bounding box center [381, 18] width 8 height 8
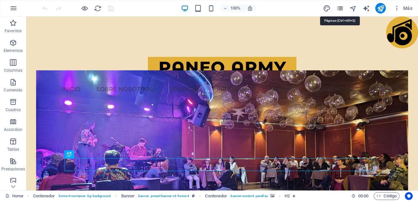
click at [340, 7] on icon "pages" at bounding box center [340, 9] width 8 height 8
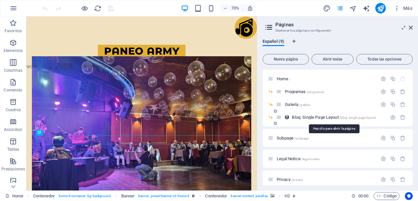
click at [297, 115] on span "Blog: Single Page Layout /blog-single-page-layout" at bounding box center [334, 117] width 84 height 5
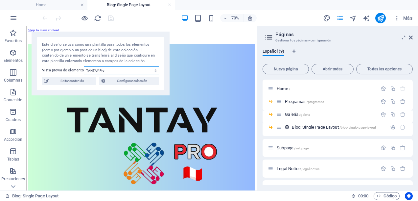
click at [155, 70] on select "TANTAY Pro Tercer Aniversario Paneo Army Ciclo Festival [PERSON_NAME]" at bounding box center [121, 70] width 75 height 8
select select "68b5e3126e9918ae3e070919"
click at [84, 66] on select "TANTAY Pro Tercer Aniversario Paneo Army Ciclo Festival [PERSON_NAME]" at bounding box center [121, 70] width 75 height 8
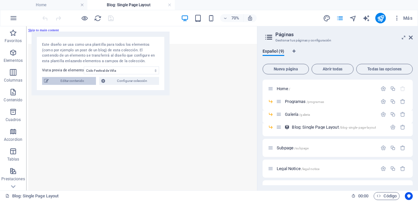
click at [82, 82] on span "Editar contenido" at bounding box center [72, 81] width 43 height 8
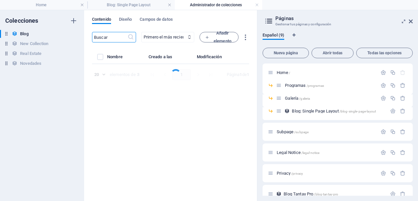
select select "Category 1"
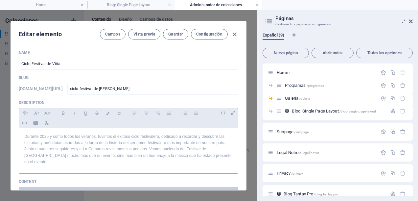
scroll to position [33, 0]
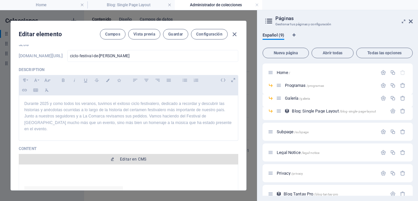
click at [134, 156] on span "Editar en CMS" at bounding box center [133, 158] width 27 height 5
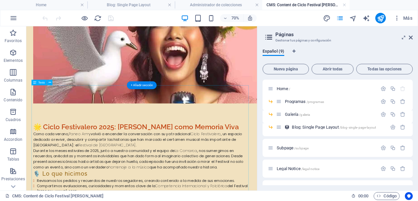
scroll to position [131, 0]
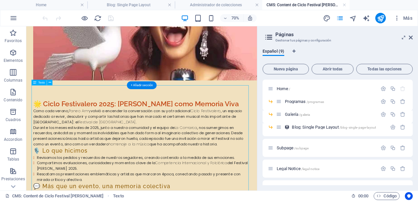
drag, startPoint x: 36, startPoint y: 126, endPoint x: 55, endPoint y: 131, distance: 19.9
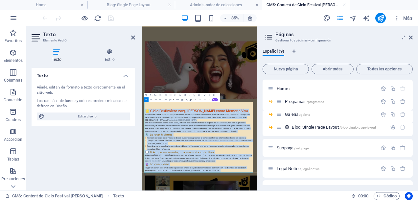
drag, startPoint x: 149, startPoint y: 256, endPoint x: 369, endPoint y: 434, distance: 282.8
click at [152, 99] on icon "button" at bounding box center [151, 99] width 3 height 3
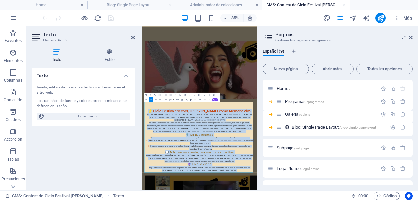
scroll to position [33, 0]
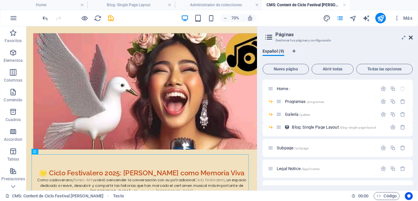
click at [412, 38] on icon at bounding box center [411, 37] width 4 height 5
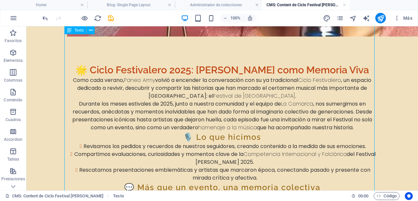
scroll to position [197, 0]
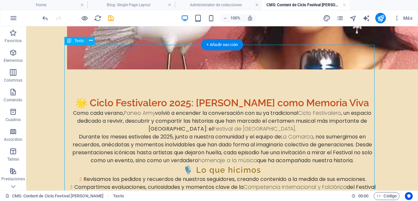
click at [305, 94] on div "🌟 Ciclo Festivalero 2025: [PERSON_NAME] como Memoria Viva Como cada verano, Pan…" at bounding box center [222, 186] width 310 height 201
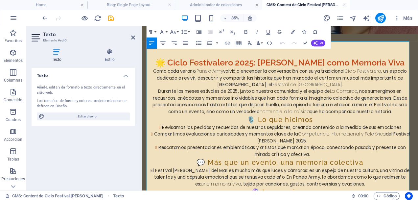
click at [363, 99] on strong "La Comarca" at bounding box center [379, 103] width 32 height 8
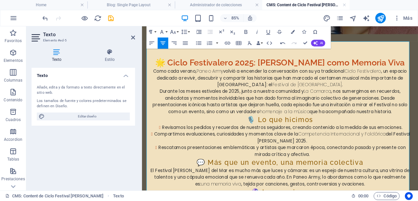
click at [364, 130] on h3 "🎙️ Lo que hicimos" at bounding box center [304, 135] width 310 height 11
drag, startPoint x: 331, startPoint y: 94, endPoint x: 363, endPoint y: 93, distance: 32.6
click at [363, 99] on p "Durante los meses estivales de 2025, junto a nuestra comunidad y La Comarca , n…" at bounding box center [304, 115] width 310 height 32
click at [247, 29] on icon "button" at bounding box center [246, 32] width 7 height 7
click at [184, 31] on icon "button" at bounding box center [184, 32] width 7 height 7
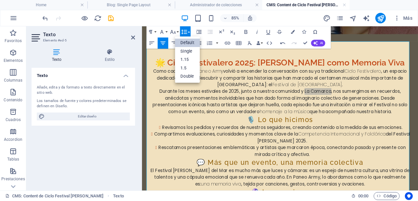
scroll to position [0, 0]
click at [184, 28] on button "Line Height" at bounding box center [185, 31] width 11 height 11
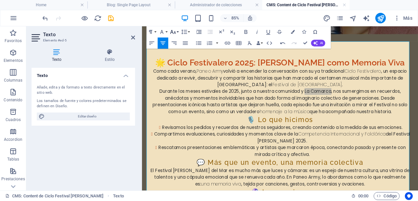
click at [174, 30] on icon "button" at bounding box center [173, 32] width 7 height 7
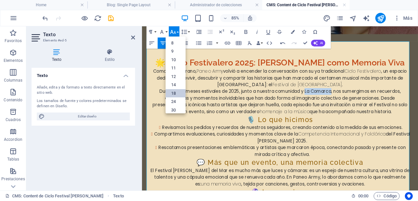
click at [174, 93] on link "18" at bounding box center [175, 93] width 20 height 9
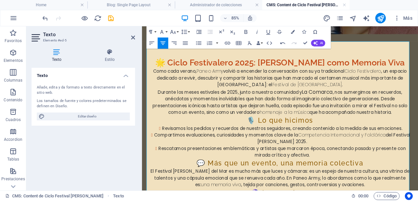
click at [272, 120] on p "Durante los meses estivales de 2025, junto a nuestra comunidad y La Comarca , n…" at bounding box center [304, 115] width 310 height 33
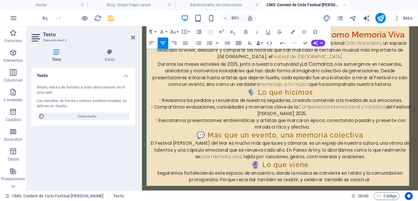
scroll to position [263, 0]
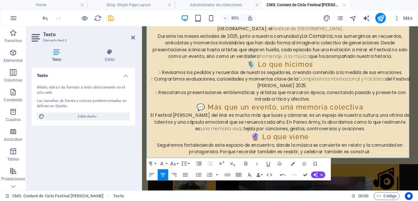
drag, startPoint x: 307, startPoint y: 174, endPoint x: 280, endPoint y: 148, distance: 37.4
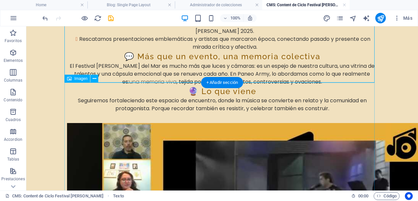
scroll to position [395, 0]
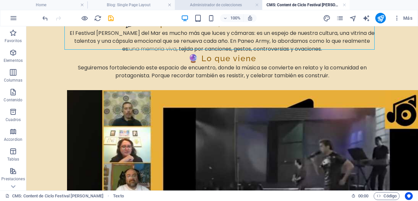
click at [244, 5] on h4 "Administrador de colecciones" at bounding box center [218, 4] width 87 height 7
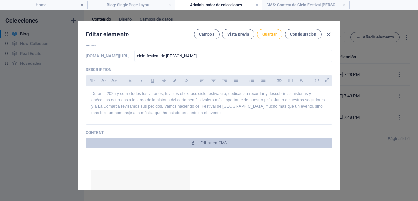
click at [275, 35] on span "Guardar" at bounding box center [269, 34] width 14 height 5
click at [345, 5] on link at bounding box center [344, 5] width 4 height 6
click at [326, 34] on icon "button" at bounding box center [329, 35] width 8 height 8
type input "[DATE]"
type input "ciclo-festival-de-[PERSON_NAME]"
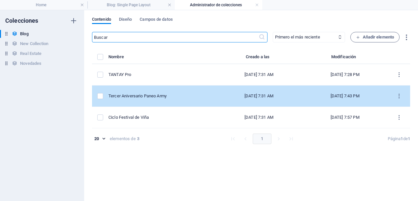
click at [149, 102] on td "Tercer Aniversario Paneo Army" at bounding box center [161, 95] width 107 height 21
select select "Category 2"
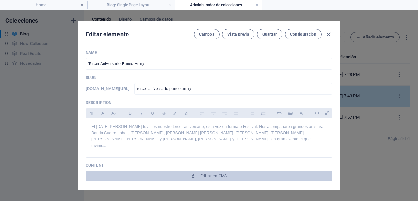
click at [149, 102] on p "Description" at bounding box center [209, 102] width 246 height 5
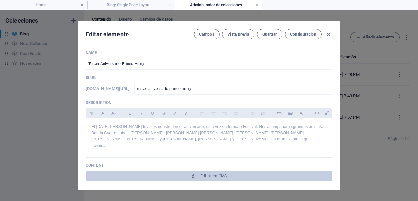
scroll to position [33, 0]
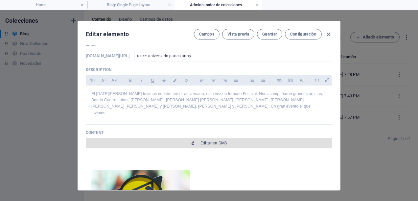
click at [179, 140] on button "Editar en CMS" at bounding box center [209, 143] width 246 height 11
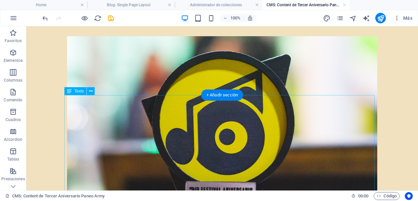
scroll to position [0, 0]
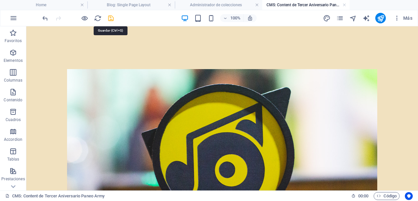
click at [113, 18] on icon "save" at bounding box center [111, 18] width 8 height 8
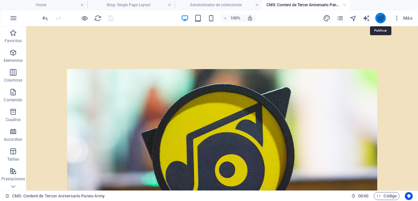
click at [383, 18] on icon "publish" at bounding box center [381, 18] width 8 height 8
